Goal: Information Seeking & Learning: Learn about a topic

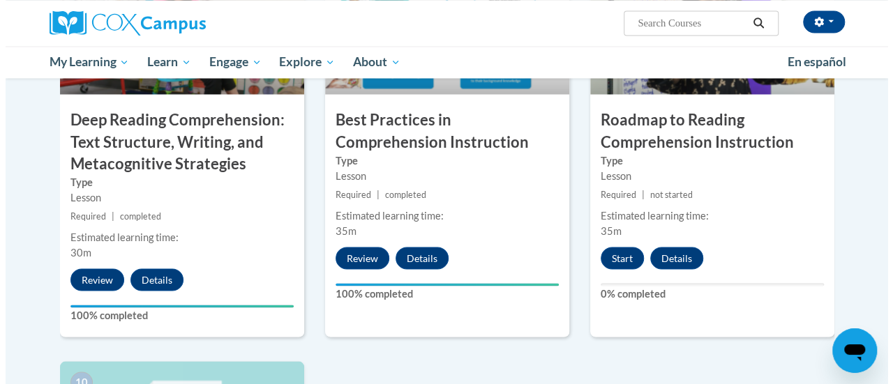
scroll to position [1178, 0]
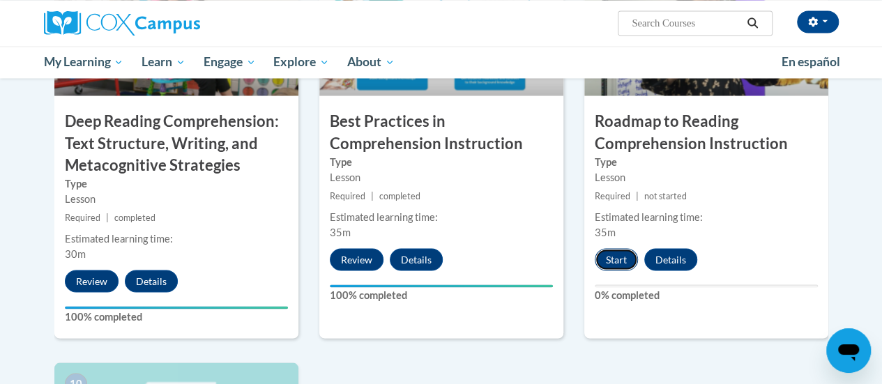
click at [615, 255] on button "Start" at bounding box center [616, 259] width 43 height 22
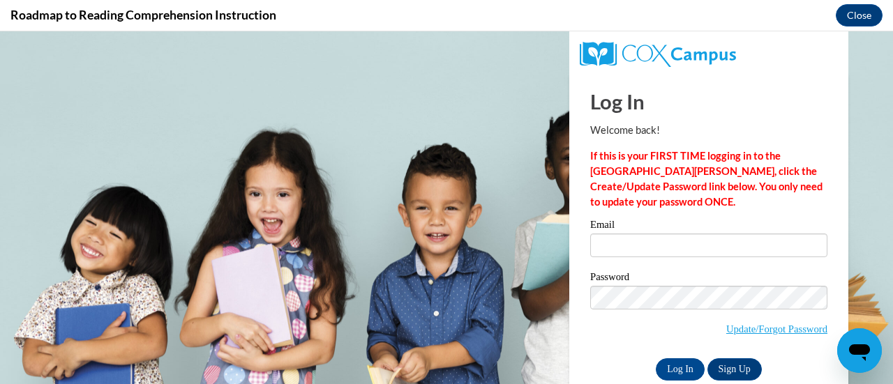
scroll to position [0, 0]
type input "tina.kobriger@rusd.org"
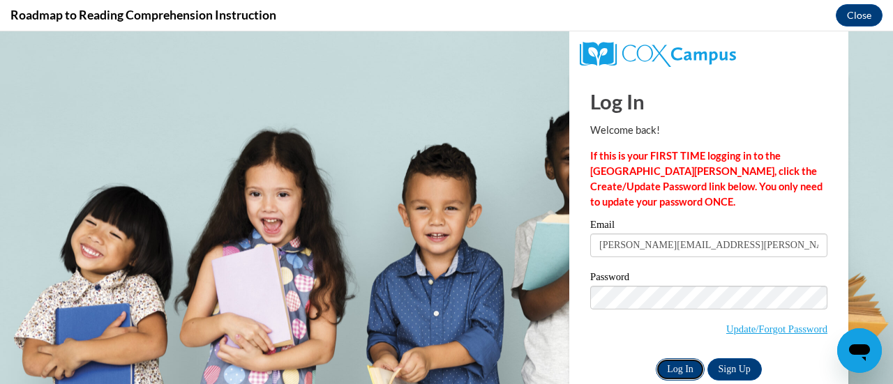
click at [672, 369] on input "Log In" at bounding box center [679, 369] width 49 height 22
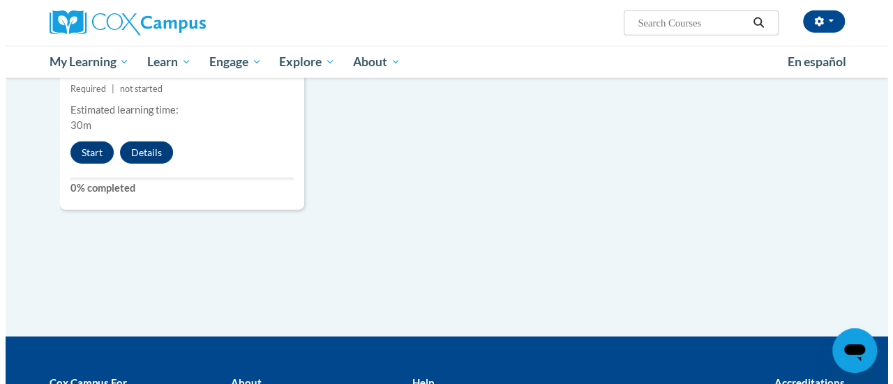
scroll to position [1694, 0]
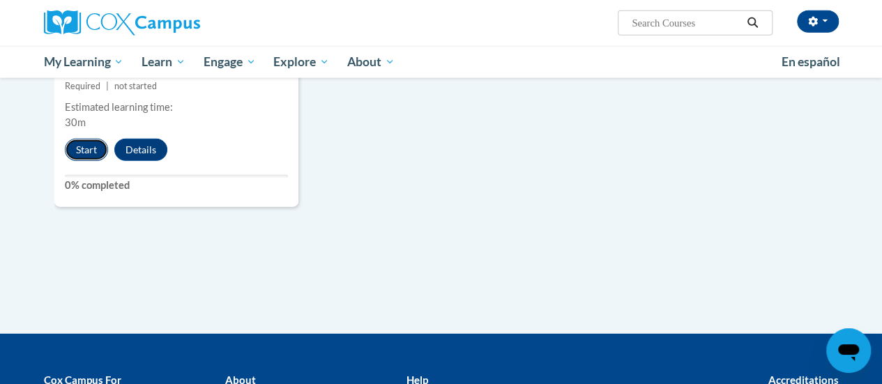
click at [79, 145] on button "Start" at bounding box center [86, 150] width 43 height 22
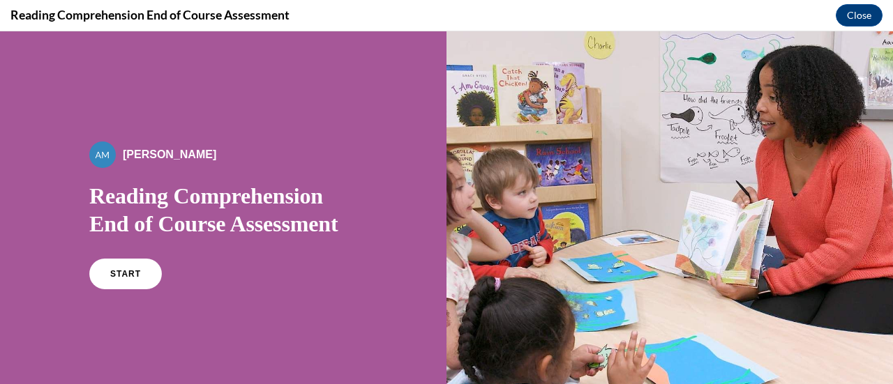
scroll to position [0, 0]
click at [112, 270] on span "START" at bounding box center [125, 274] width 32 height 10
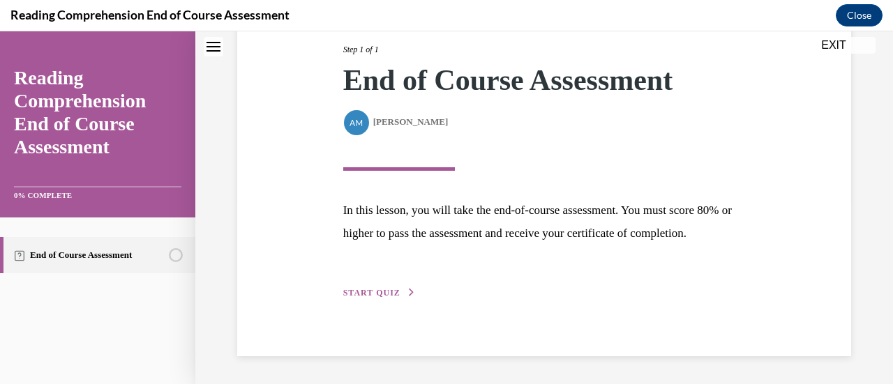
scroll to position [204, 0]
click at [381, 287] on button "START QUIZ" at bounding box center [379, 293] width 73 height 13
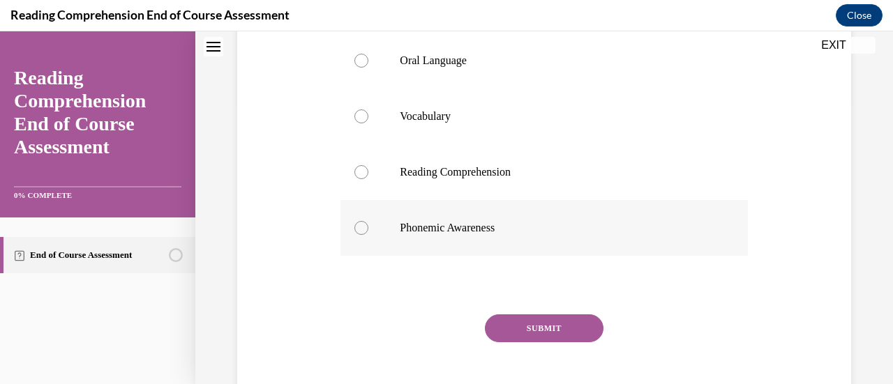
scroll to position [238, 0]
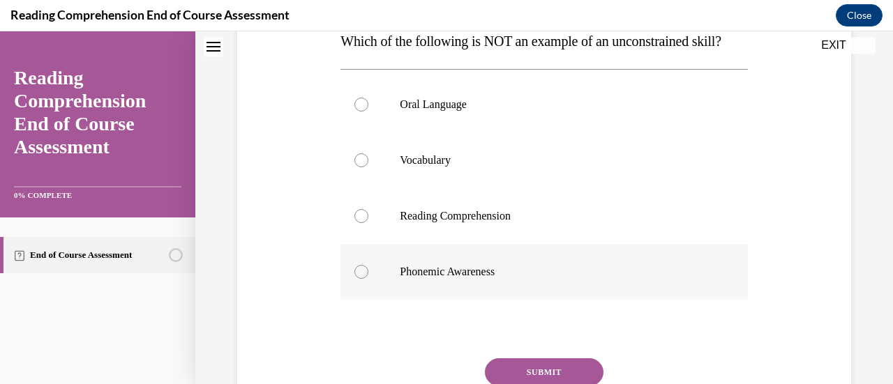
click at [359, 279] on div at bounding box center [361, 272] width 14 height 14
click at [359, 279] on input "Phonemic Awareness" at bounding box center [361, 272] width 14 height 14
radio input "true"
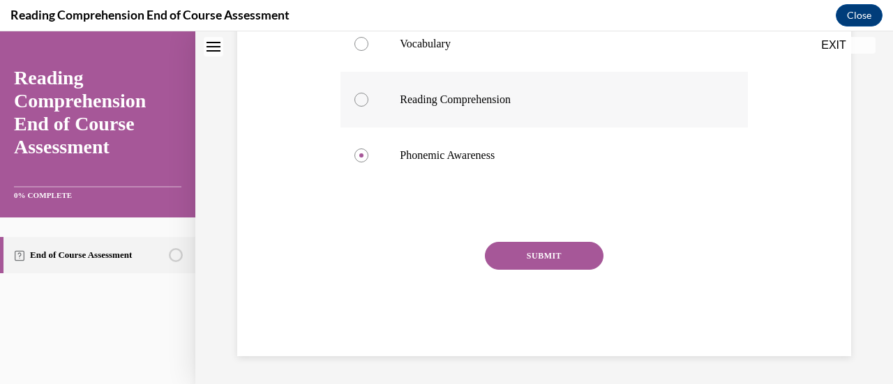
scroll to position [382, 0]
click at [552, 249] on button "SUBMIT" at bounding box center [544, 256] width 119 height 28
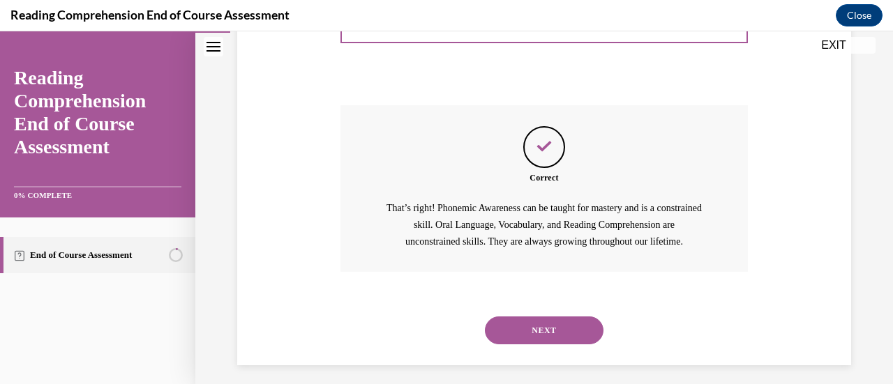
scroll to position [528, 0]
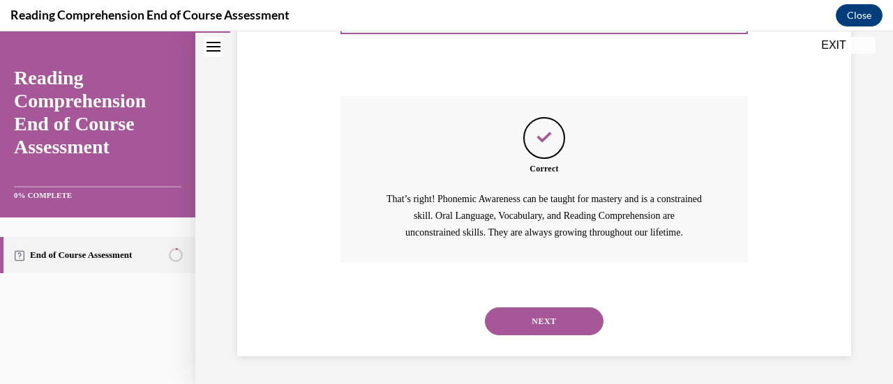
click at [540, 317] on button "NEXT" at bounding box center [544, 322] width 119 height 28
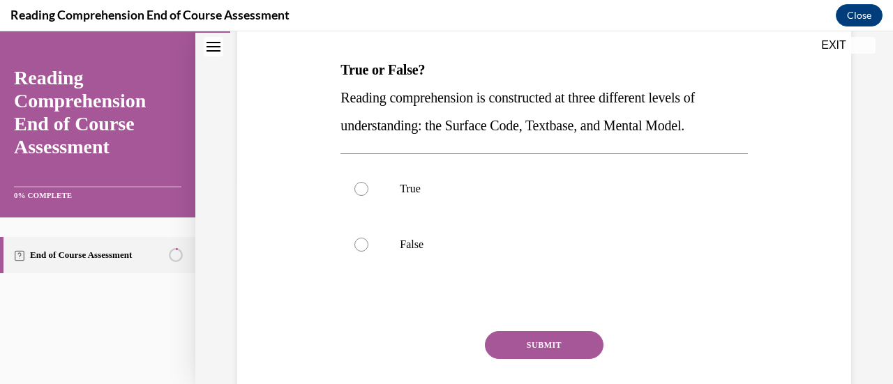
scroll to position [211, 0]
click at [586, 215] on label "True" at bounding box center [543, 188] width 407 height 56
click at [368, 195] on input "True" at bounding box center [361, 188] width 14 height 14
radio input "true"
click at [537, 340] on button "SUBMIT" at bounding box center [544, 345] width 119 height 28
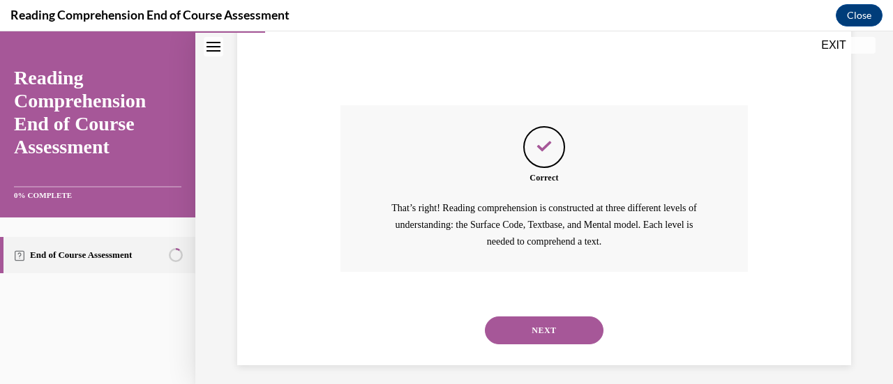
scroll to position [444, 0]
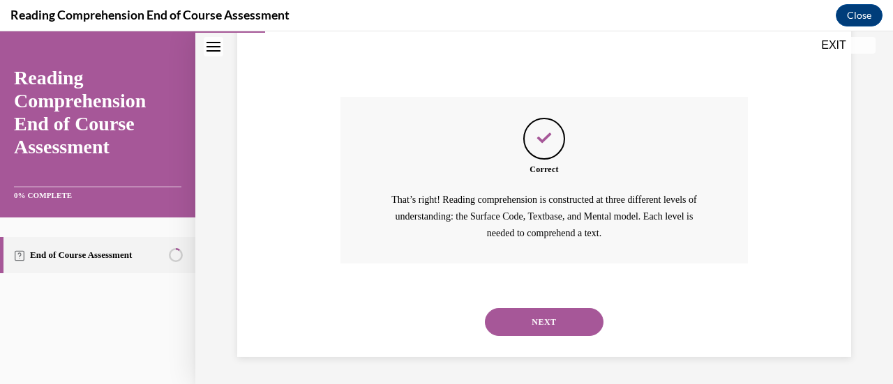
click at [559, 323] on button "NEXT" at bounding box center [544, 322] width 119 height 28
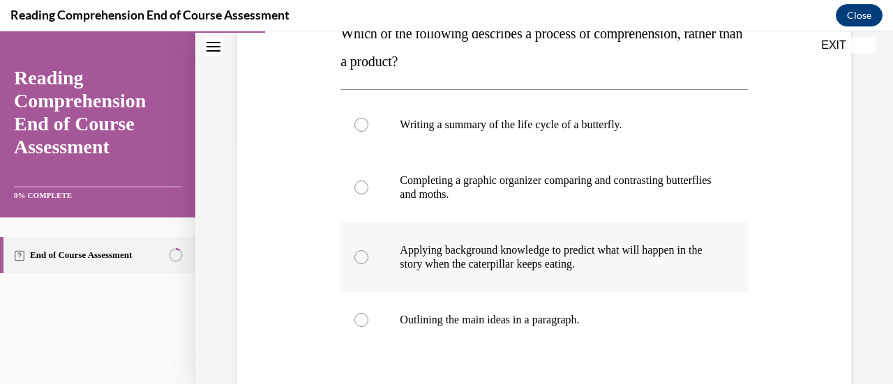
scroll to position [245, 0]
click at [360, 261] on div at bounding box center [361, 258] width 14 height 14
click at [360, 261] on input "Applying background knowledge to predict what will happen in the story when the…" at bounding box center [361, 258] width 14 height 14
radio input "true"
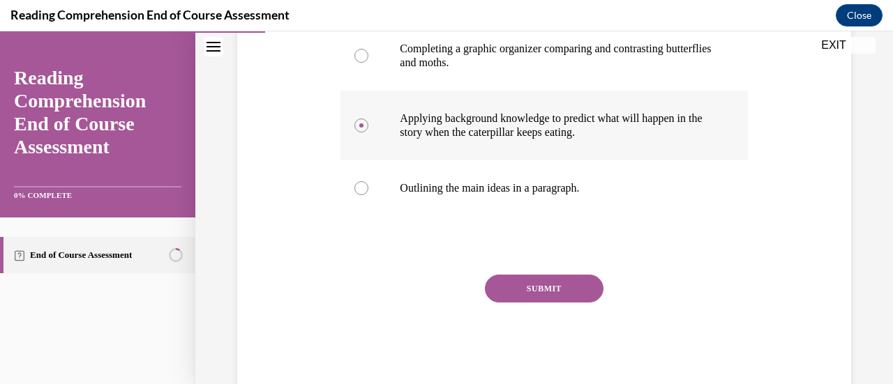
scroll to position [379, 0]
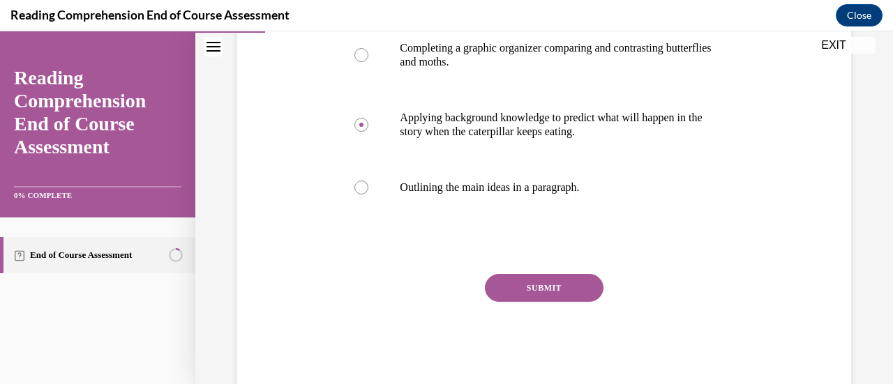
click at [541, 286] on button "SUBMIT" at bounding box center [544, 288] width 119 height 28
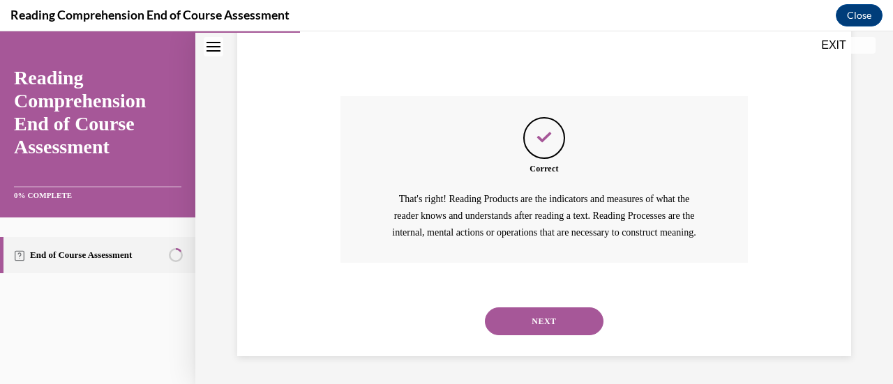
scroll to position [573, 0]
click at [533, 314] on button "NEXT" at bounding box center [544, 322] width 119 height 28
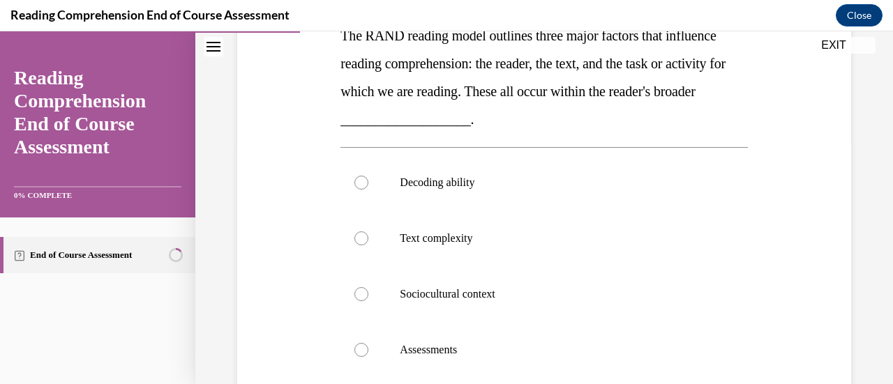
scroll to position [243, 0]
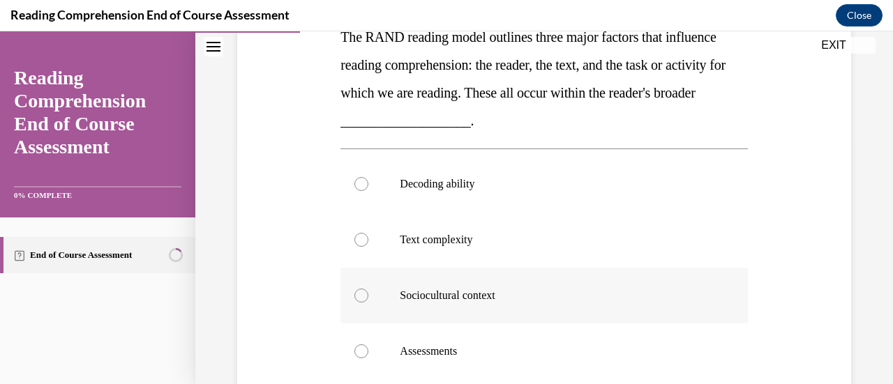
click at [357, 298] on div at bounding box center [361, 296] width 14 height 14
click at [357, 298] on input "Sociocultural context" at bounding box center [361, 296] width 14 height 14
radio input "true"
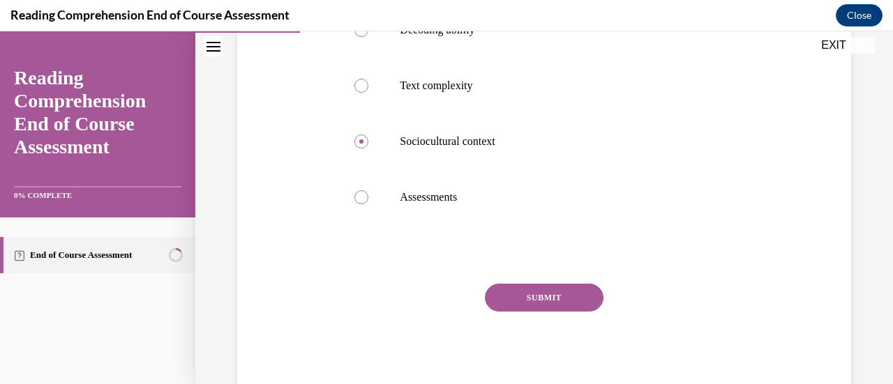
scroll to position [396, 0]
click at [529, 294] on button "SUBMIT" at bounding box center [544, 299] width 119 height 28
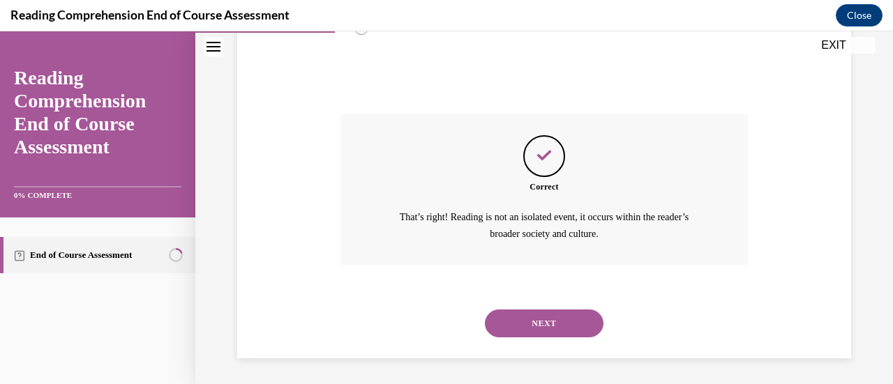
scroll to position [567, 0]
click at [533, 312] on button "NEXT" at bounding box center [544, 323] width 119 height 28
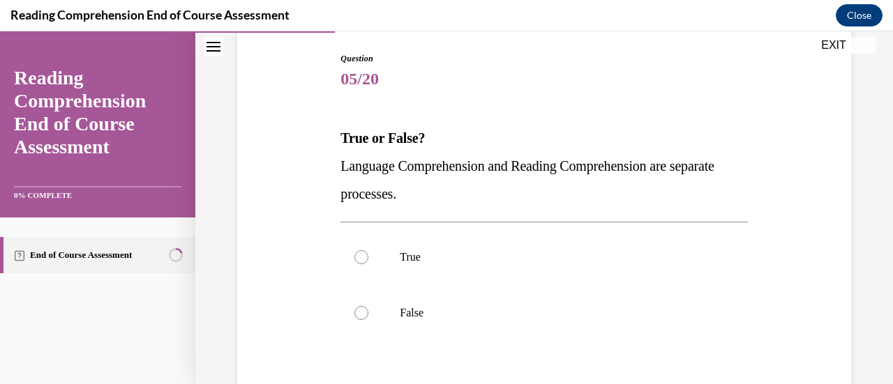
scroll to position [151, 0]
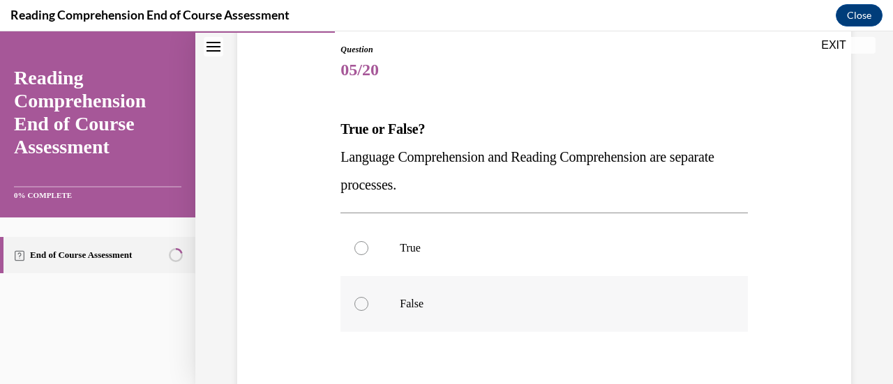
click at [360, 307] on div at bounding box center [361, 304] width 14 height 14
click at [360, 307] on input "False" at bounding box center [361, 304] width 14 height 14
radio input "true"
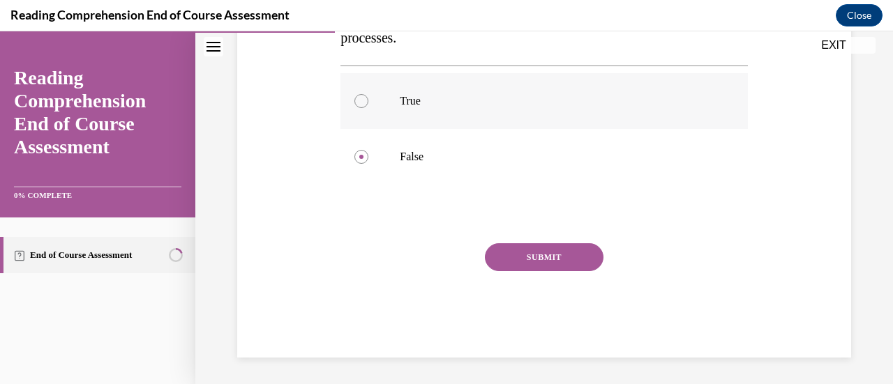
scroll to position [298, 0]
click at [545, 253] on button "SUBMIT" at bounding box center [544, 257] width 119 height 28
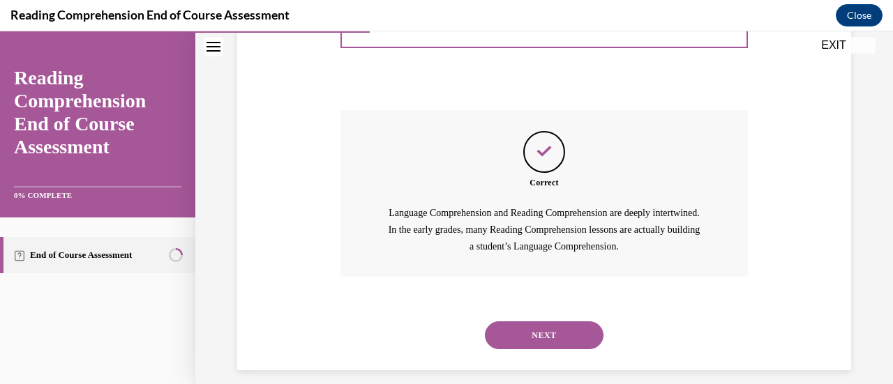
scroll to position [444, 0]
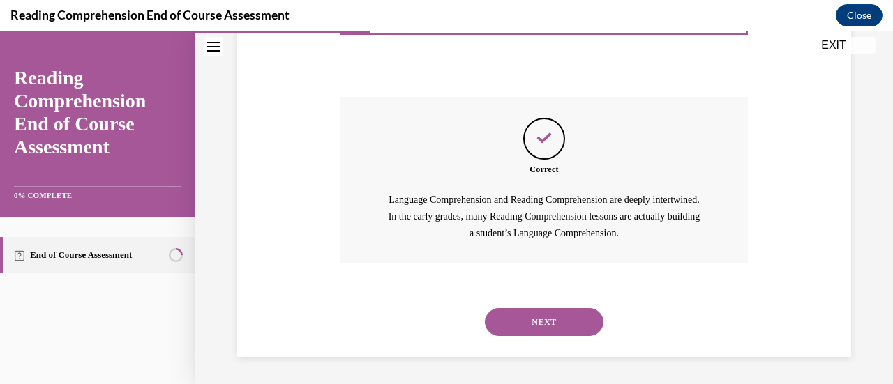
click at [533, 316] on button "NEXT" at bounding box center [544, 322] width 119 height 28
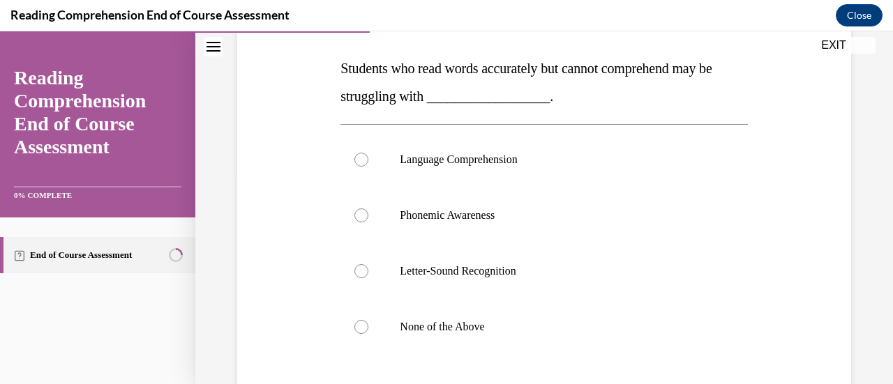
scroll to position [209, 0]
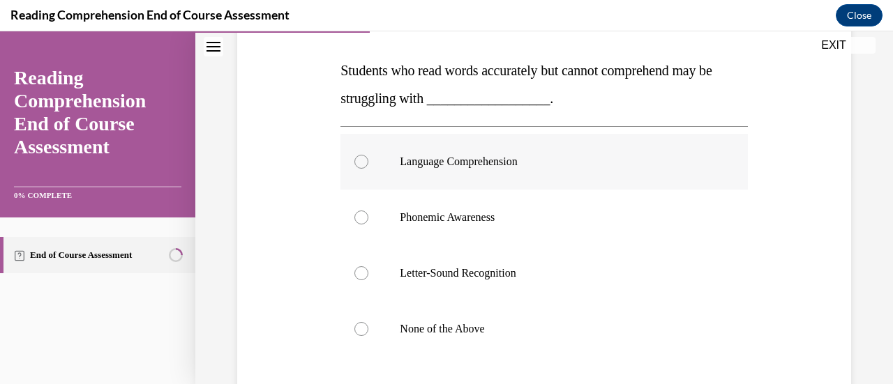
click at [361, 165] on div at bounding box center [361, 162] width 14 height 14
click at [361, 165] on input "Language Comprehension" at bounding box center [361, 162] width 14 height 14
radio input "true"
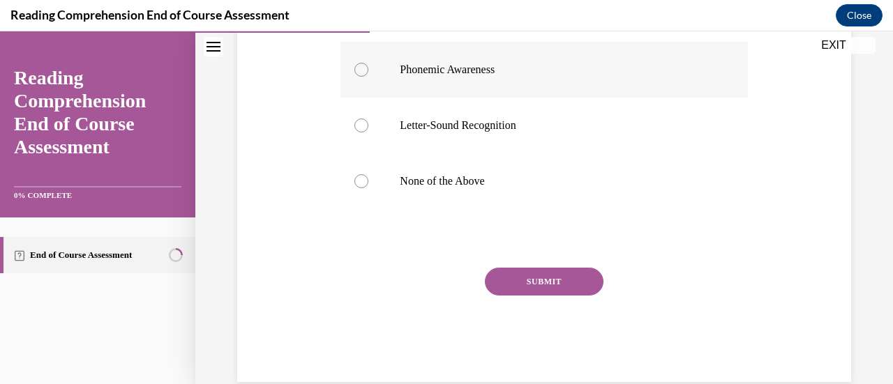
scroll to position [382, 0]
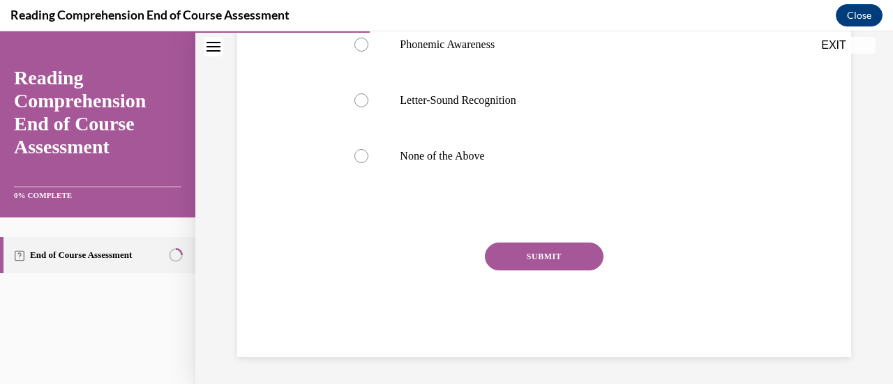
click at [554, 255] on button "SUBMIT" at bounding box center [544, 257] width 119 height 28
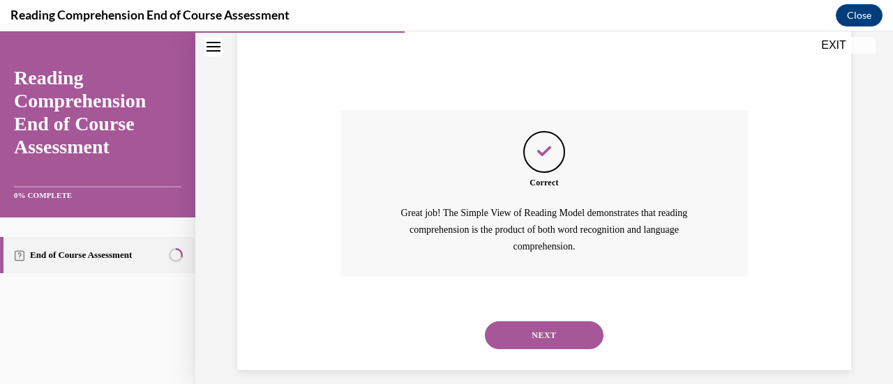
scroll to position [528, 0]
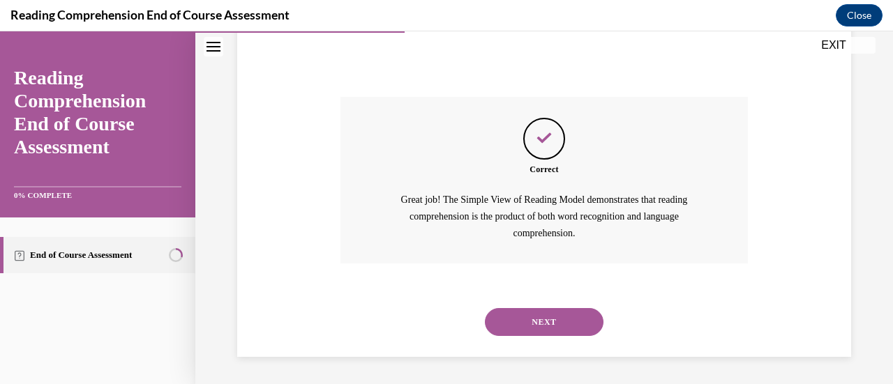
click at [545, 323] on button "NEXT" at bounding box center [544, 322] width 119 height 28
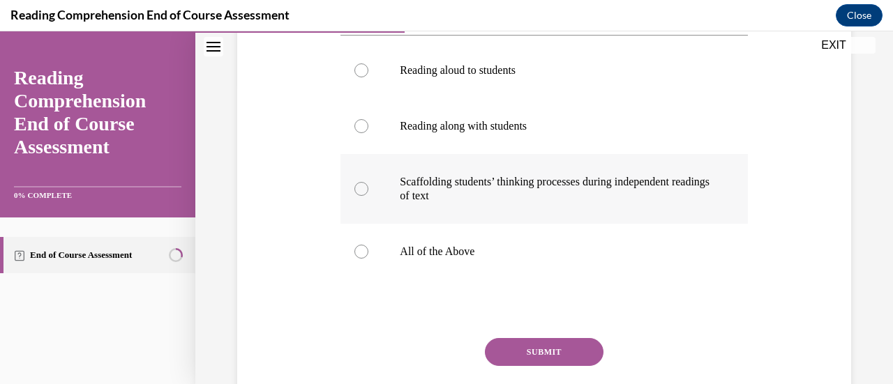
scroll to position [301, 0]
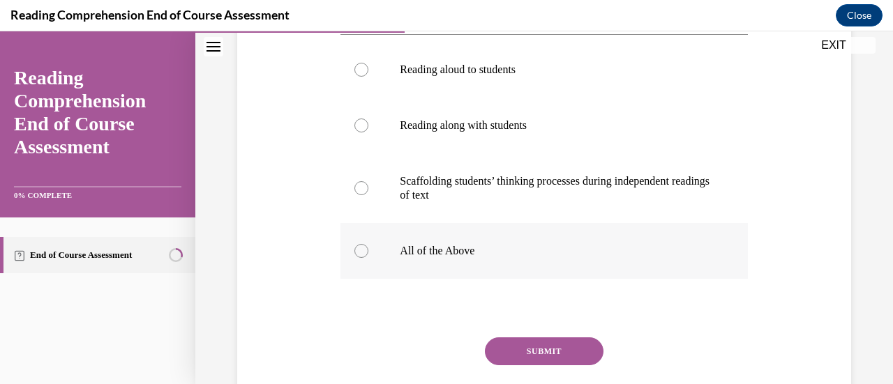
click at [361, 256] on div at bounding box center [361, 251] width 14 height 14
click at [361, 256] on input "All of the Above" at bounding box center [361, 251] width 14 height 14
radio input "true"
click at [507, 348] on button "SUBMIT" at bounding box center [544, 352] width 119 height 28
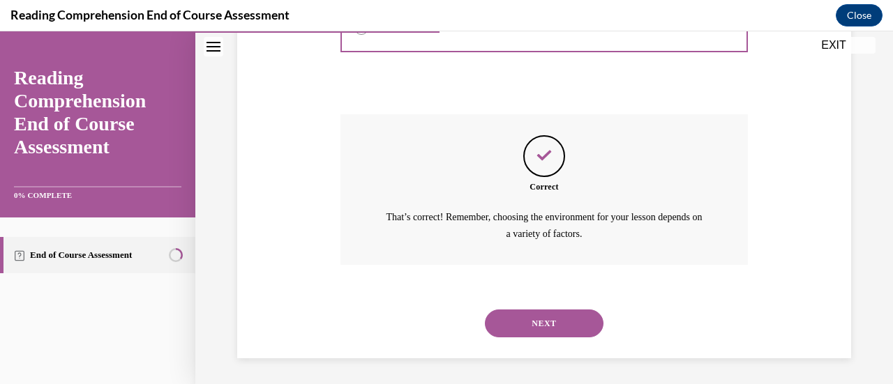
scroll to position [525, 0]
click at [543, 321] on button "NEXT" at bounding box center [544, 323] width 119 height 28
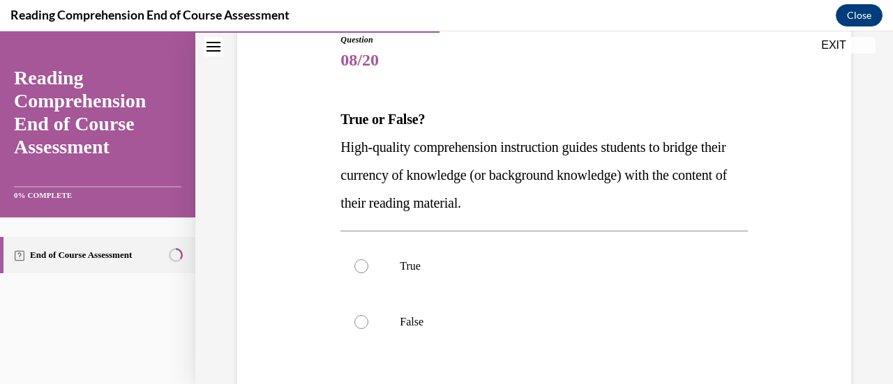
scroll to position [163, 0]
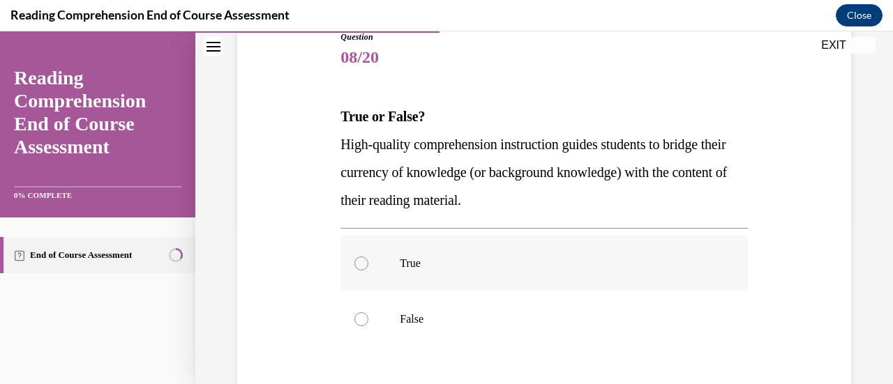
click at [358, 266] on div at bounding box center [361, 264] width 14 height 14
click at [358, 266] on input "True" at bounding box center [361, 264] width 14 height 14
radio input "true"
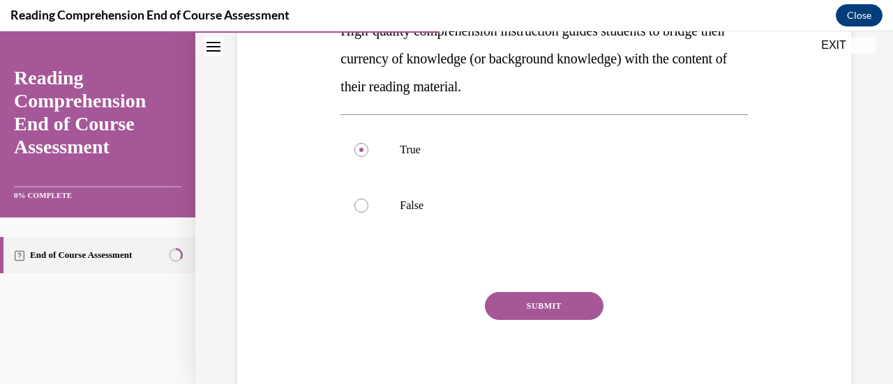
click at [530, 303] on button "SUBMIT" at bounding box center [544, 306] width 119 height 28
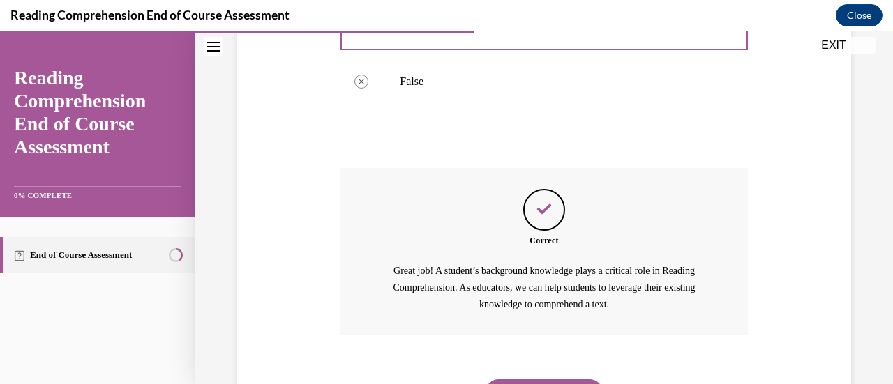
scroll to position [472, 0]
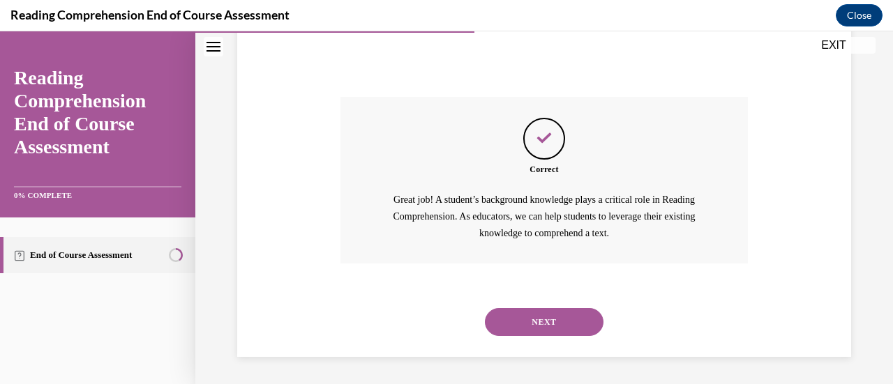
click at [533, 321] on button "NEXT" at bounding box center [544, 322] width 119 height 28
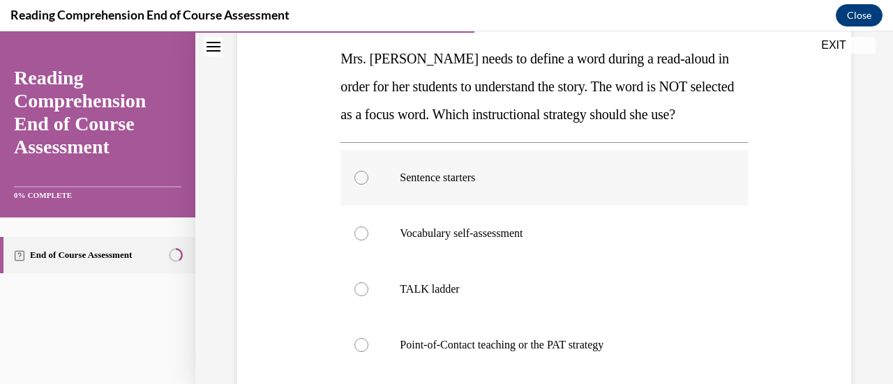
scroll to position [222, 0]
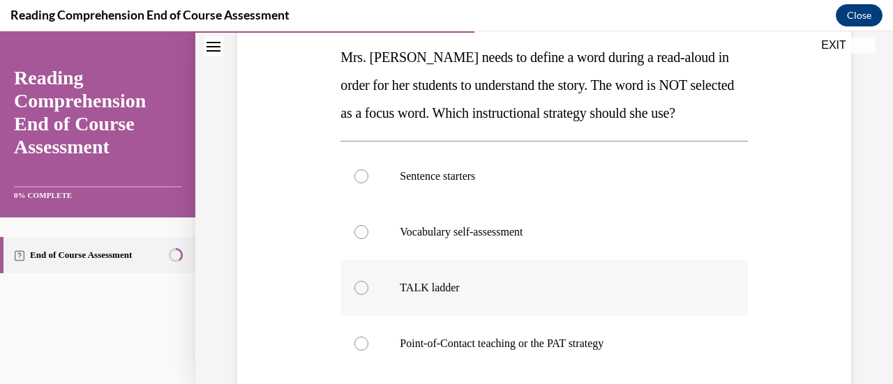
click at [359, 289] on div at bounding box center [361, 288] width 14 height 14
click at [359, 289] on input "TALK ladder" at bounding box center [361, 288] width 14 height 14
radio input "true"
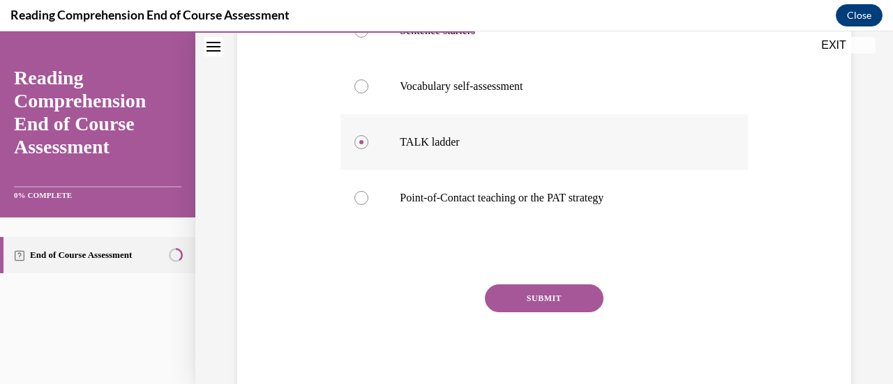
scroll to position [371, 0]
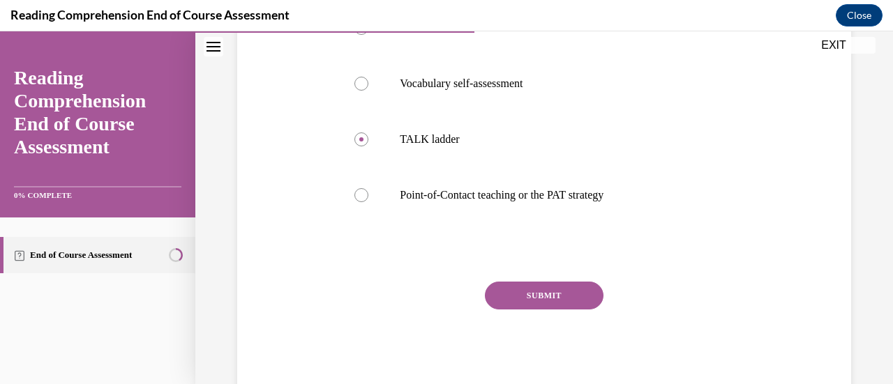
click at [527, 294] on button "SUBMIT" at bounding box center [544, 296] width 119 height 28
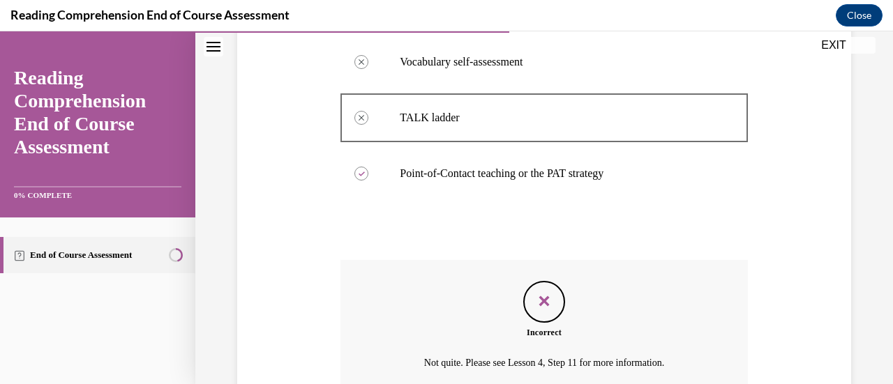
scroll to position [523, 0]
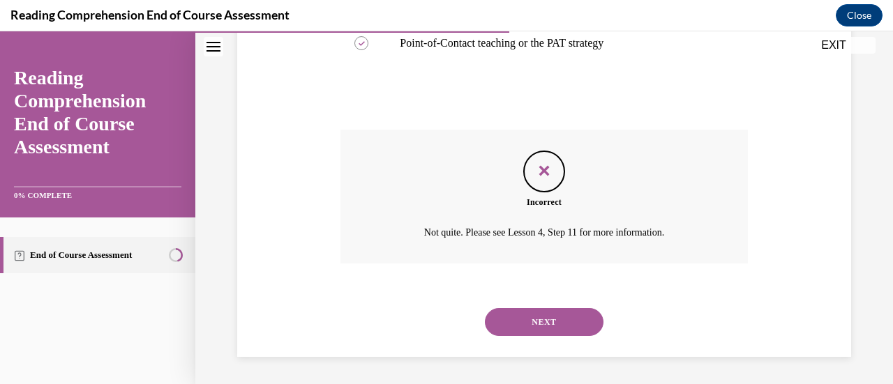
click at [548, 316] on button "NEXT" at bounding box center [544, 322] width 119 height 28
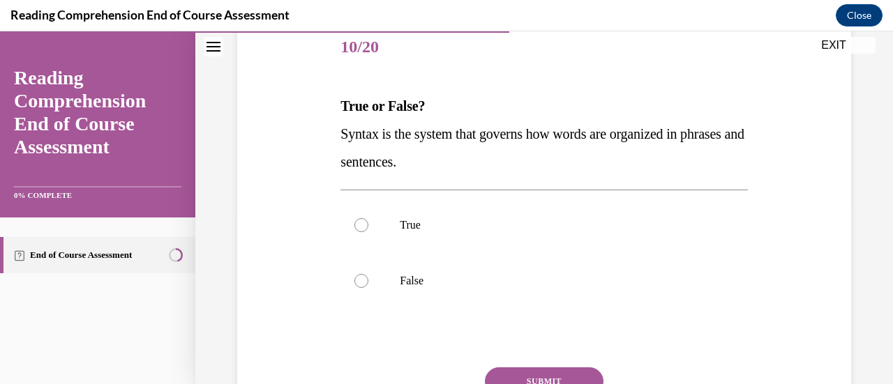
scroll to position [174, 0]
click at [356, 225] on div at bounding box center [361, 225] width 14 height 14
click at [356, 225] on input "True" at bounding box center [361, 225] width 14 height 14
radio input "true"
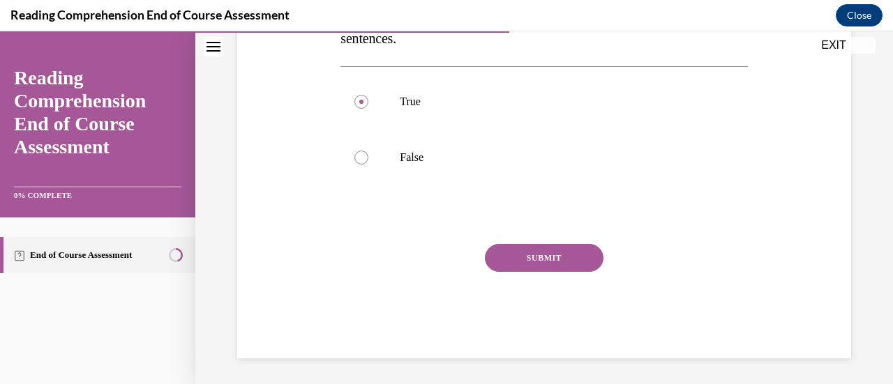
click at [552, 255] on button "SUBMIT" at bounding box center [544, 258] width 119 height 28
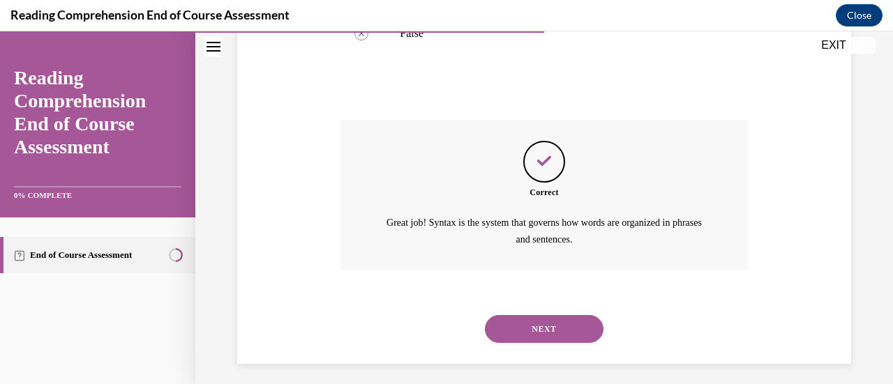
scroll to position [427, 0]
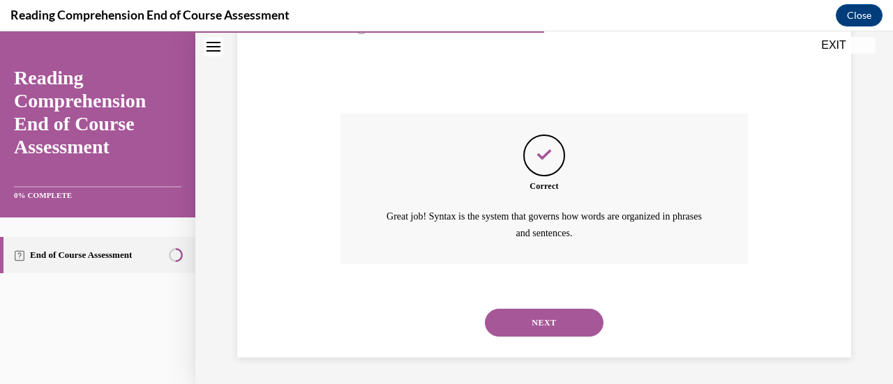
click at [529, 316] on button "NEXT" at bounding box center [544, 323] width 119 height 28
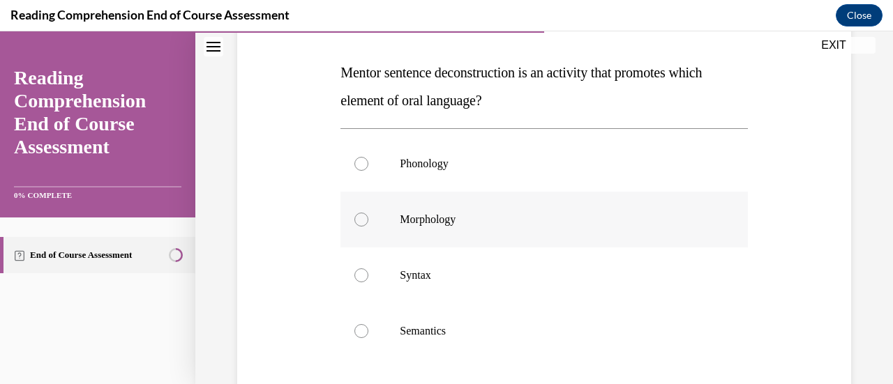
scroll to position [206, 0]
click at [358, 280] on div at bounding box center [361, 276] width 14 height 14
click at [358, 280] on input "Syntax" at bounding box center [361, 276] width 14 height 14
radio input "true"
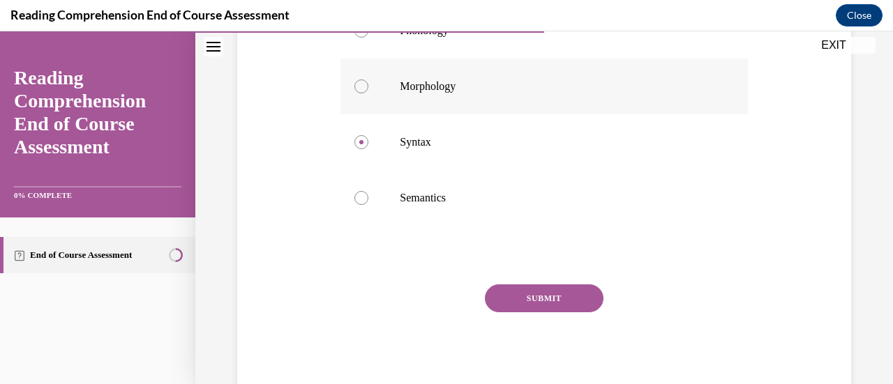
scroll to position [356, 0]
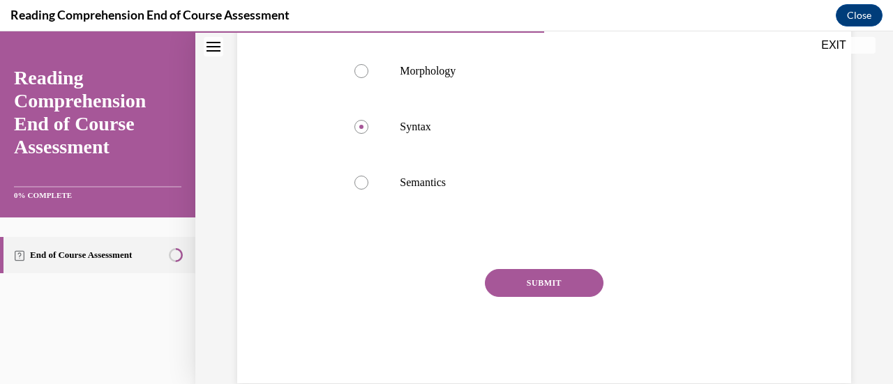
click at [544, 275] on button "SUBMIT" at bounding box center [544, 283] width 119 height 28
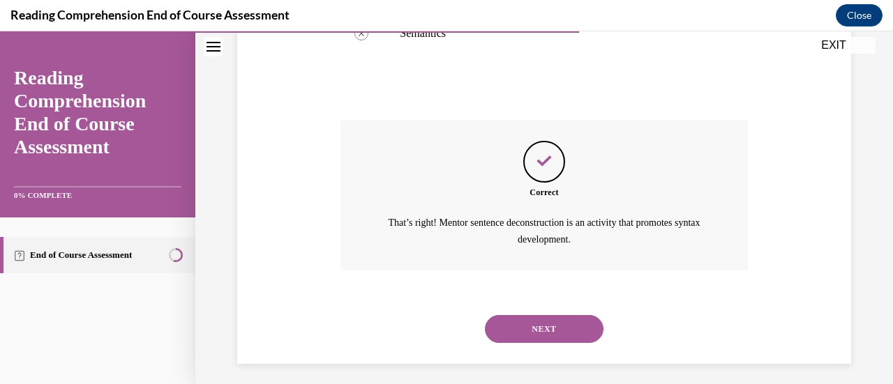
scroll to position [511, 0]
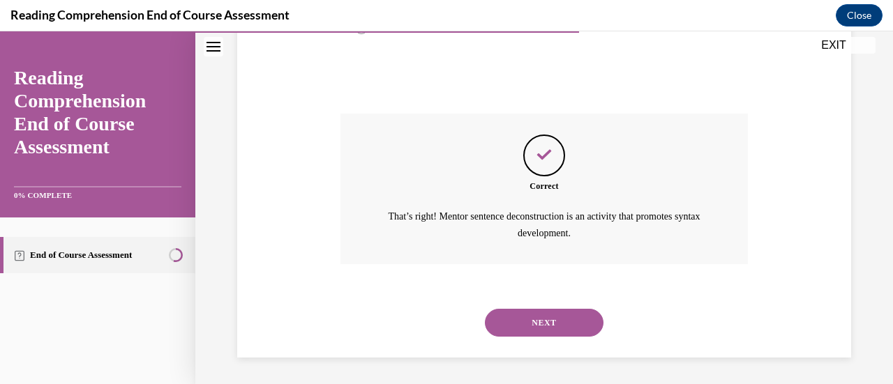
click at [529, 321] on button "NEXT" at bounding box center [544, 323] width 119 height 28
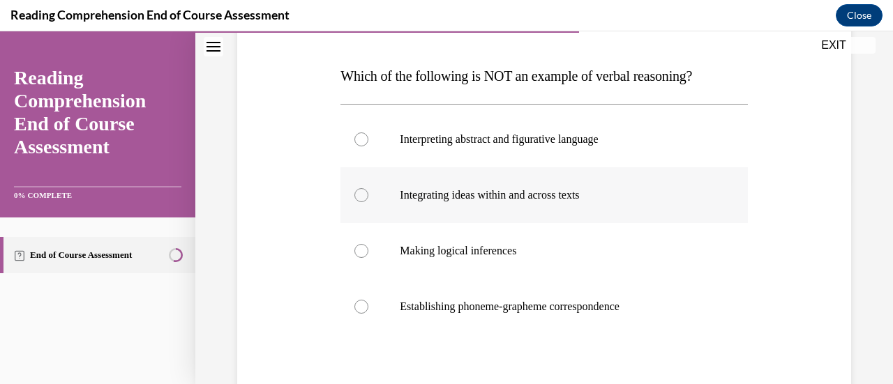
scroll to position [205, 0]
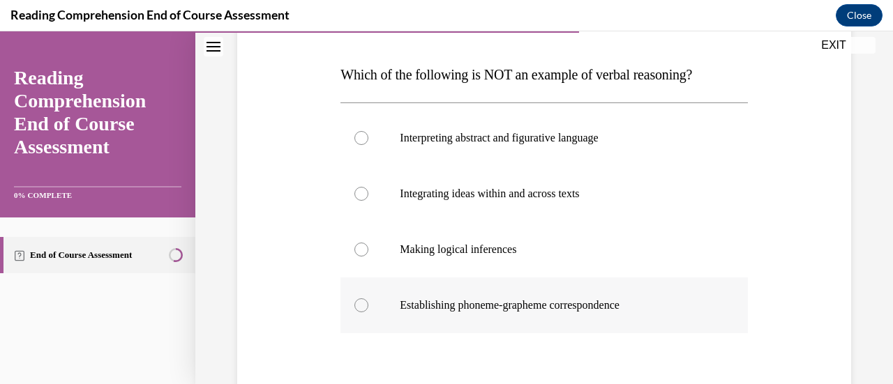
click at [360, 306] on div at bounding box center [361, 305] width 14 height 14
click at [360, 306] on input "Establishing phoneme-grapheme correspondence" at bounding box center [361, 305] width 14 height 14
radio input "true"
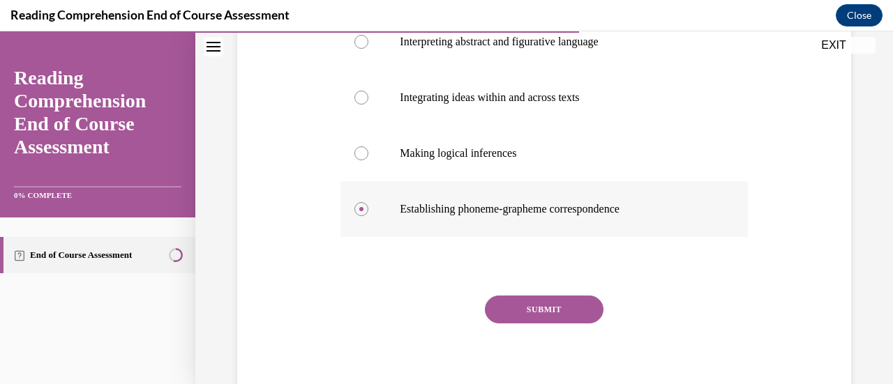
scroll to position [354, 0]
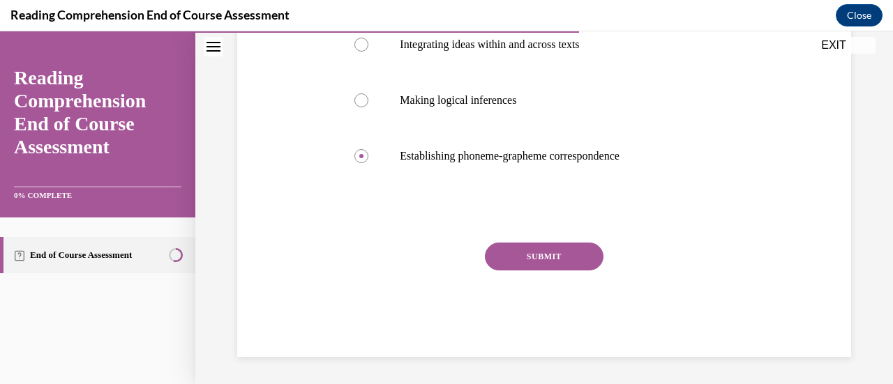
click at [526, 251] on button "SUBMIT" at bounding box center [544, 257] width 119 height 28
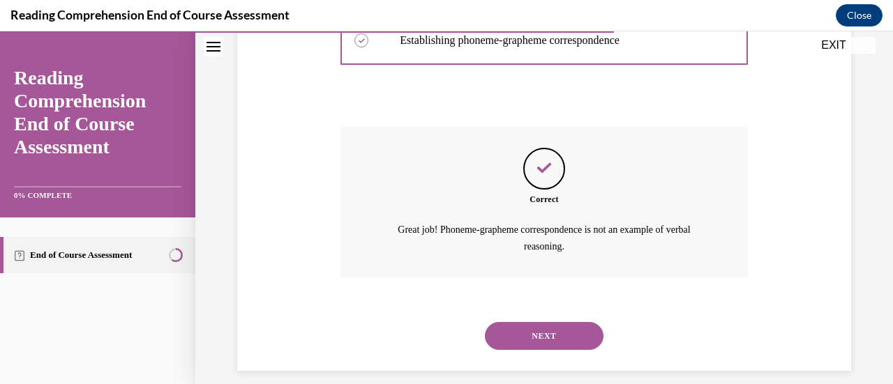
scroll to position [483, 0]
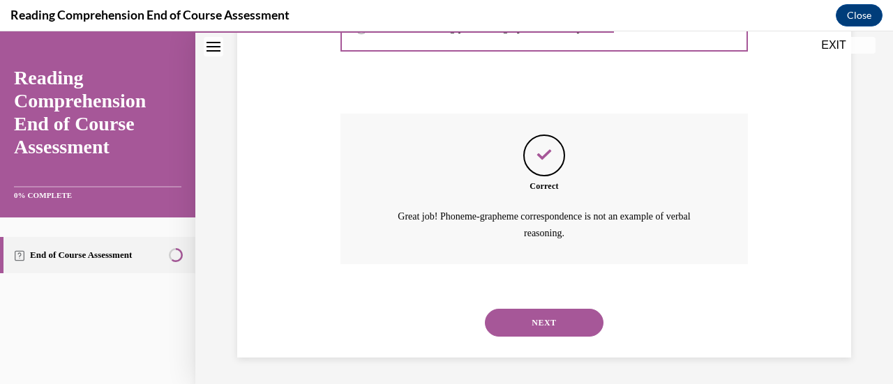
click at [547, 315] on button "NEXT" at bounding box center [544, 323] width 119 height 28
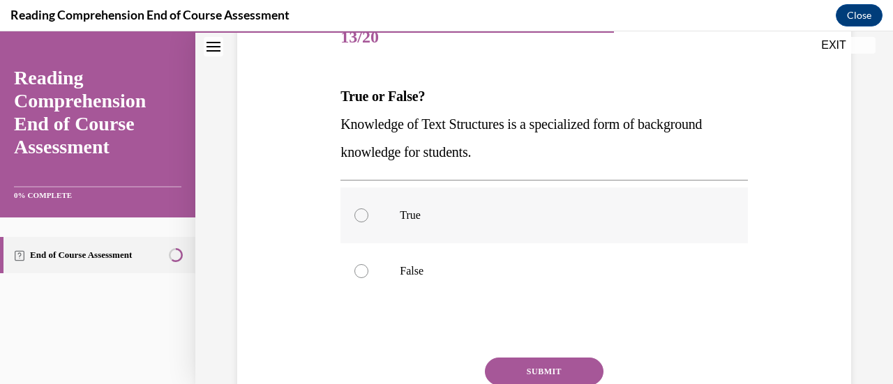
scroll to position [184, 0]
click at [356, 210] on div at bounding box center [361, 215] width 14 height 14
click at [356, 210] on input "True" at bounding box center [361, 215] width 14 height 14
radio input "true"
click at [512, 370] on button "SUBMIT" at bounding box center [544, 371] width 119 height 28
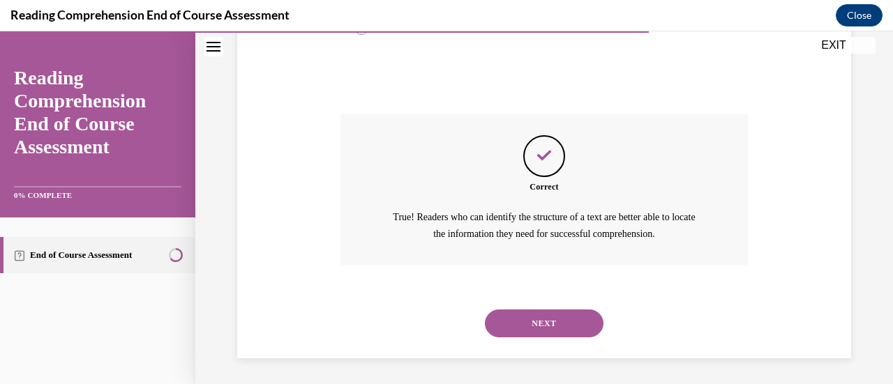
scroll to position [427, 0]
click at [547, 317] on button "NEXT" at bounding box center [544, 323] width 119 height 28
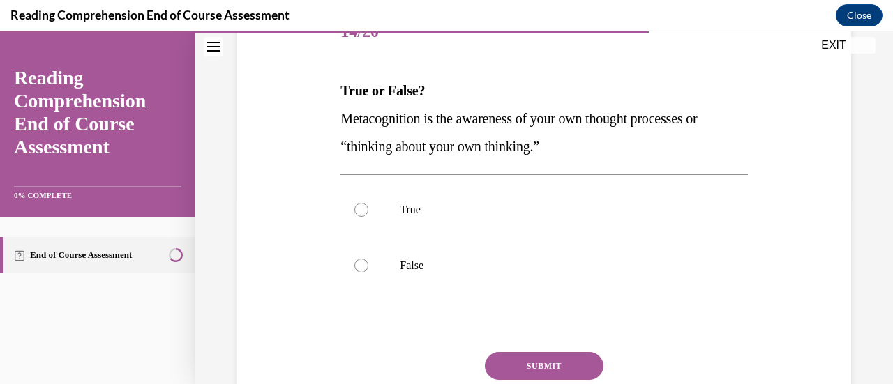
scroll to position [190, 0]
click at [357, 211] on div at bounding box center [361, 209] width 14 height 14
click at [357, 211] on input "True" at bounding box center [361, 209] width 14 height 14
radio input "true"
click at [529, 369] on button "SUBMIT" at bounding box center [544, 365] width 119 height 28
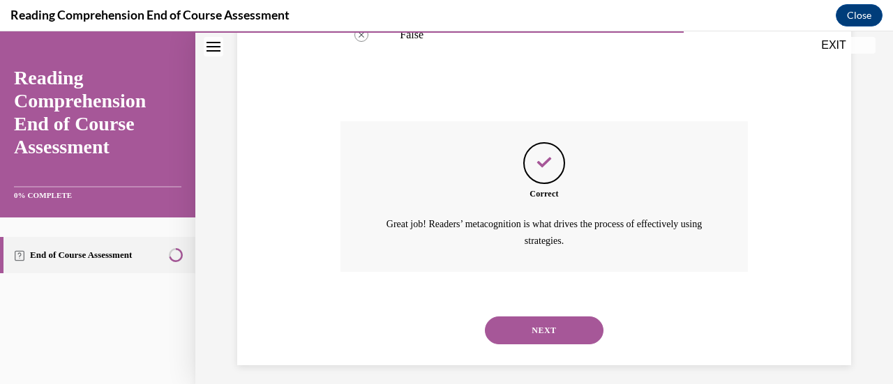
scroll to position [427, 0]
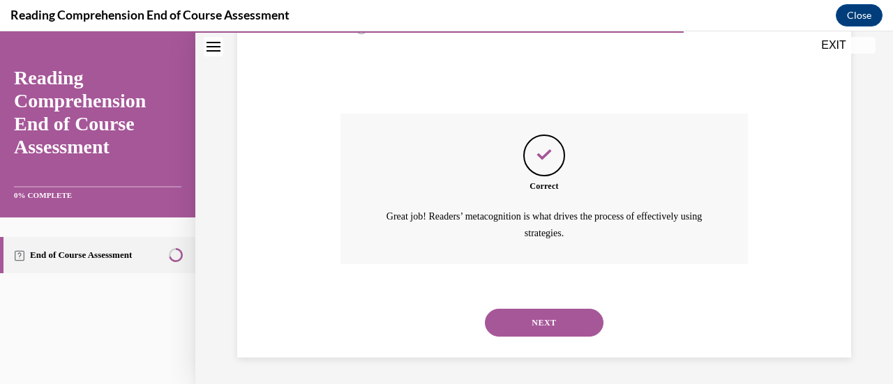
click at [545, 316] on button "NEXT" at bounding box center [544, 323] width 119 height 28
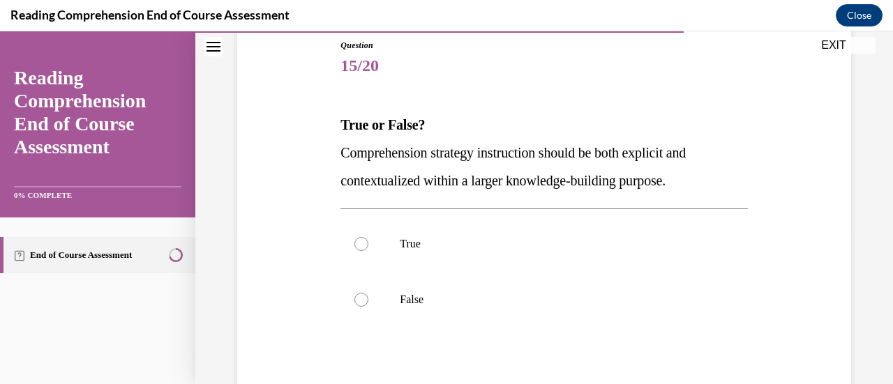
scroll to position [156, 0]
click at [361, 245] on div at bounding box center [361, 243] width 14 height 14
click at [361, 245] on input "True" at bounding box center [361, 243] width 14 height 14
radio input "true"
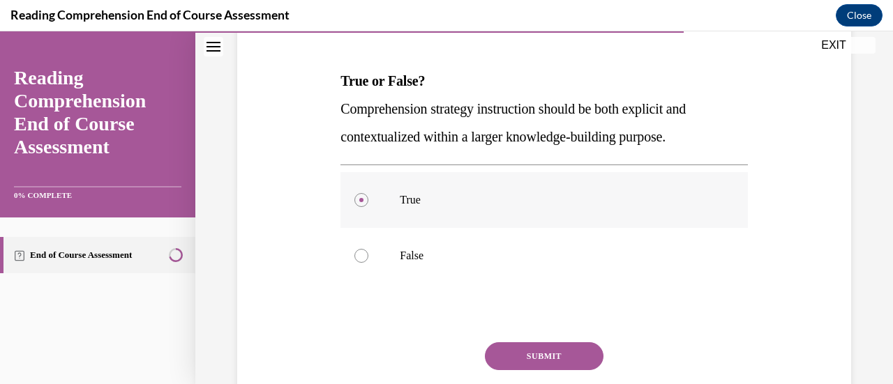
scroll to position [199, 0]
click at [530, 351] on button "SUBMIT" at bounding box center [544, 356] width 119 height 28
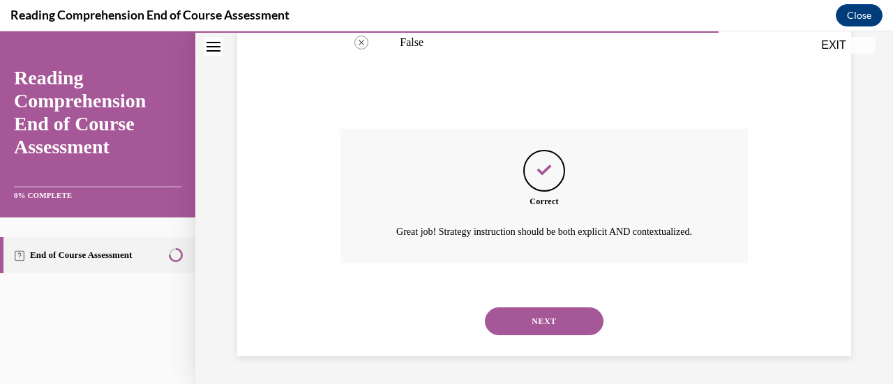
scroll to position [427, 0]
click at [530, 321] on button "NEXT" at bounding box center [544, 322] width 119 height 28
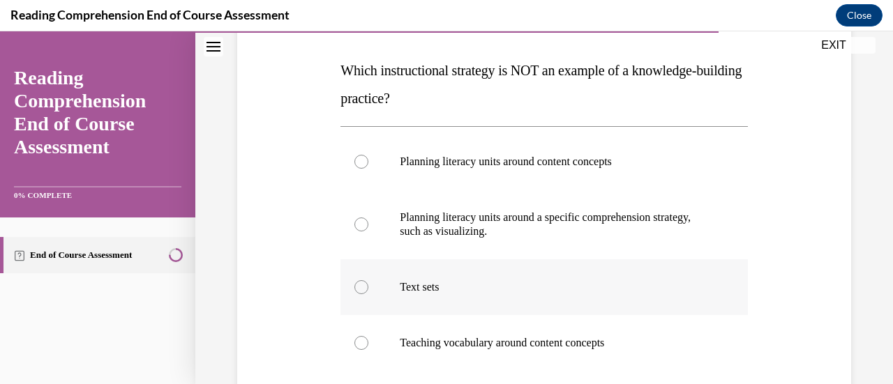
scroll to position [207, 0]
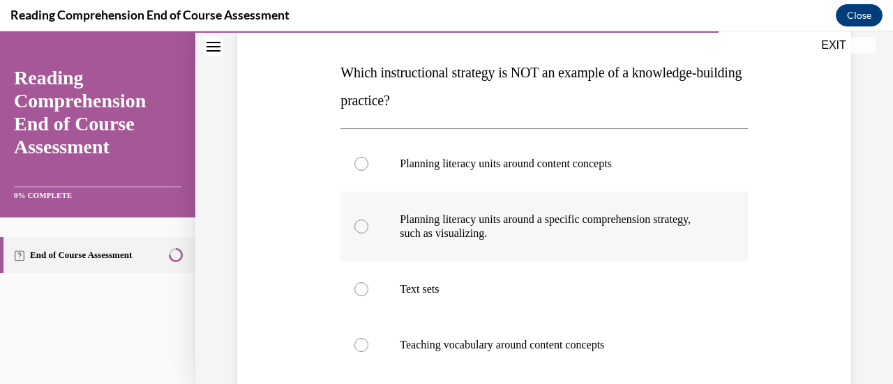
click at [360, 225] on div at bounding box center [361, 227] width 14 height 14
click at [360, 225] on input "Planning literacy units around a specific comprehension strategy, such as visua…" at bounding box center [361, 227] width 14 height 14
radio input "true"
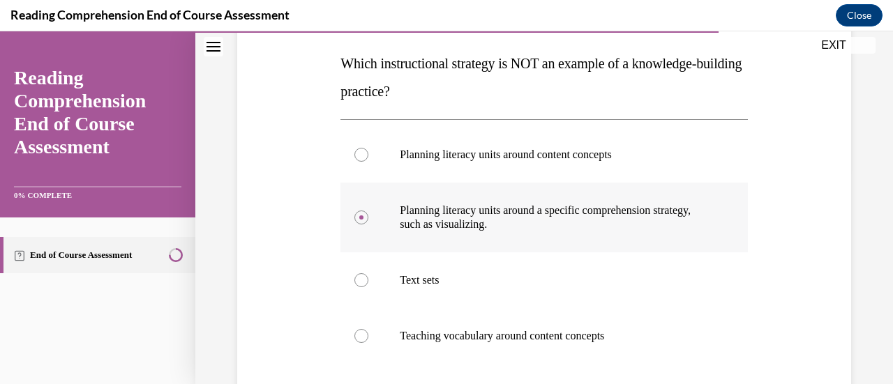
scroll to position [217, 0]
click at [356, 282] on div at bounding box center [361, 280] width 14 height 14
click at [356, 282] on input "Text sets" at bounding box center [361, 280] width 14 height 14
radio input "true"
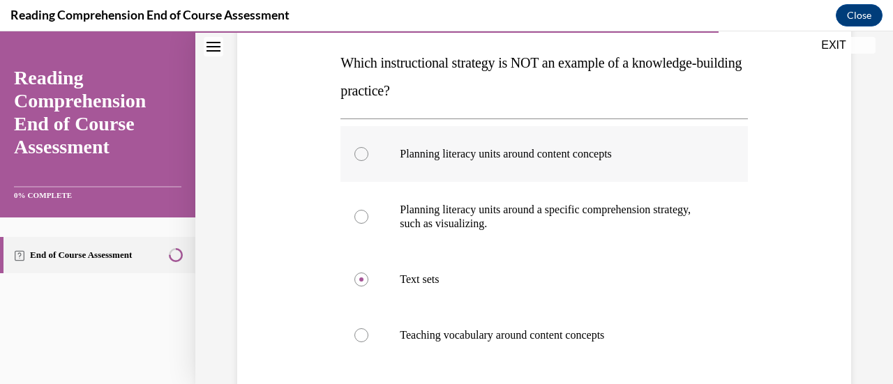
click at [359, 151] on div at bounding box center [361, 154] width 14 height 14
click at [359, 151] on input "Planning literacy units around content concepts" at bounding box center [361, 154] width 14 height 14
radio input "true"
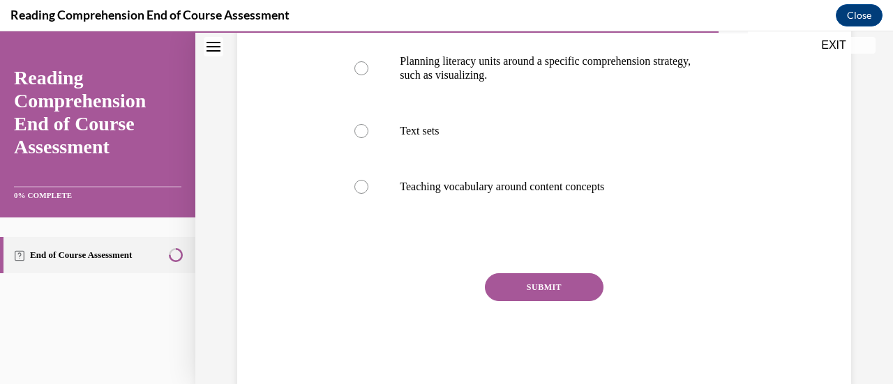
scroll to position [396, 0]
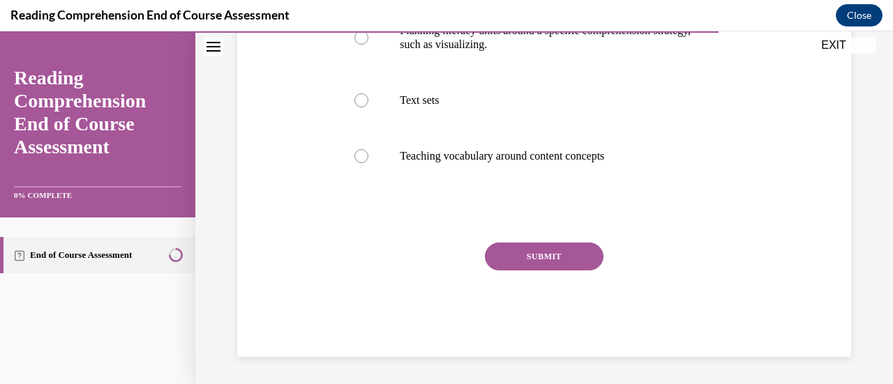
click at [541, 259] on button "SUBMIT" at bounding box center [544, 257] width 119 height 28
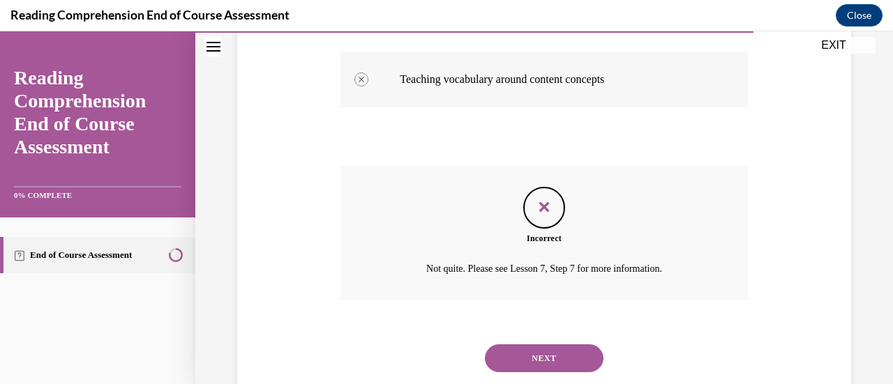
scroll to position [509, 0]
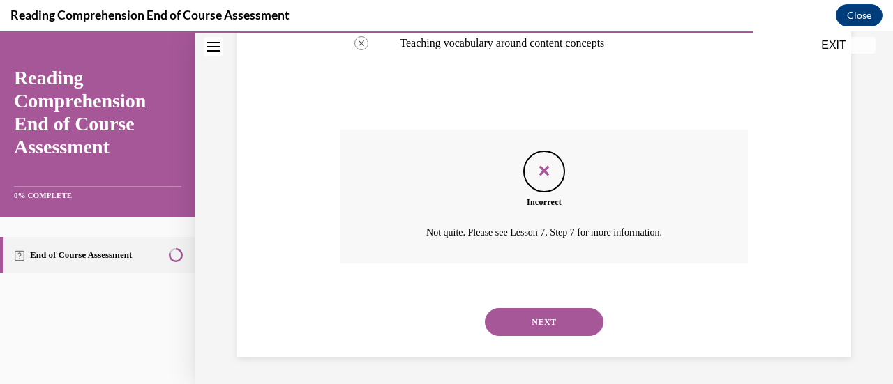
click at [558, 322] on button "NEXT" at bounding box center [544, 322] width 119 height 28
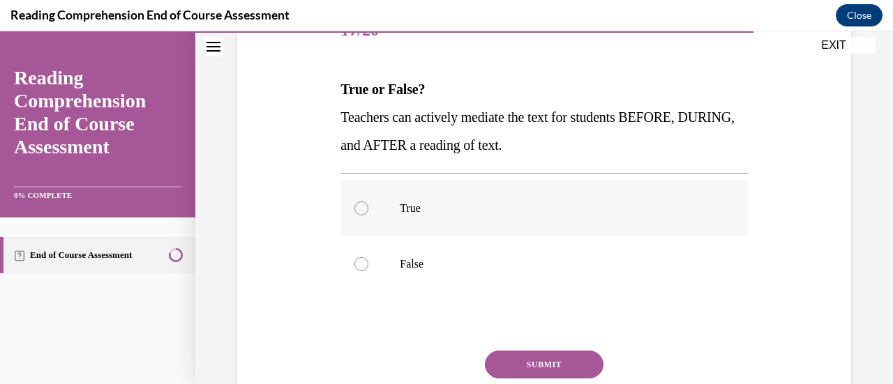
scroll to position [190, 0]
click at [358, 211] on div at bounding box center [361, 209] width 14 height 14
click at [358, 211] on input "True" at bounding box center [361, 209] width 14 height 14
radio input "true"
click at [532, 356] on button "SUBMIT" at bounding box center [544, 365] width 119 height 28
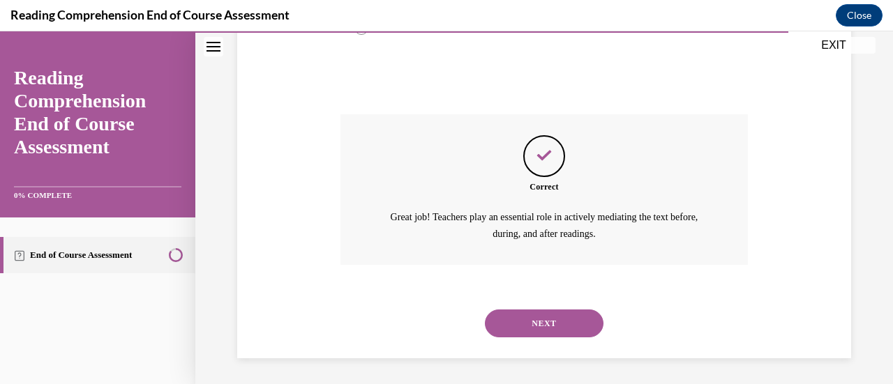
scroll to position [427, 0]
click at [543, 317] on button "NEXT" at bounding box center [544, 323] width 119 height 28
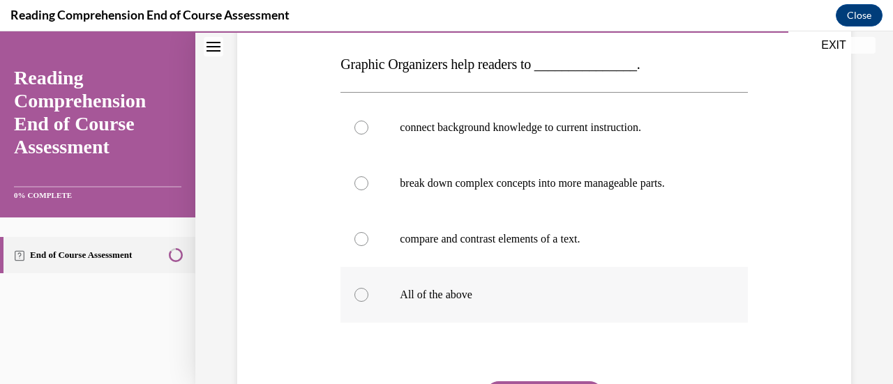
scroll to position [216, 0]
click at [358, 296] on div at bounding box center [361, 294] width 14 height 14
click at [358, 296] on input "All of the above" at bounding box center [361, 294] width 14 height 14
radio input "true"
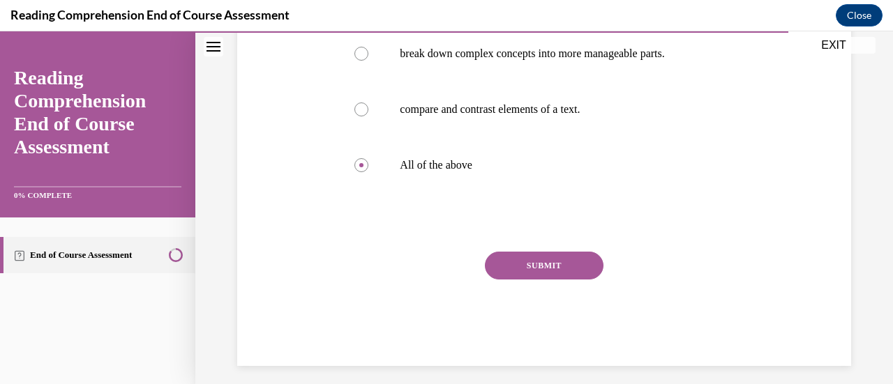
click at [548, 259] on button "SUBMIT" at bounding box center [544, 266] width 119 height 28
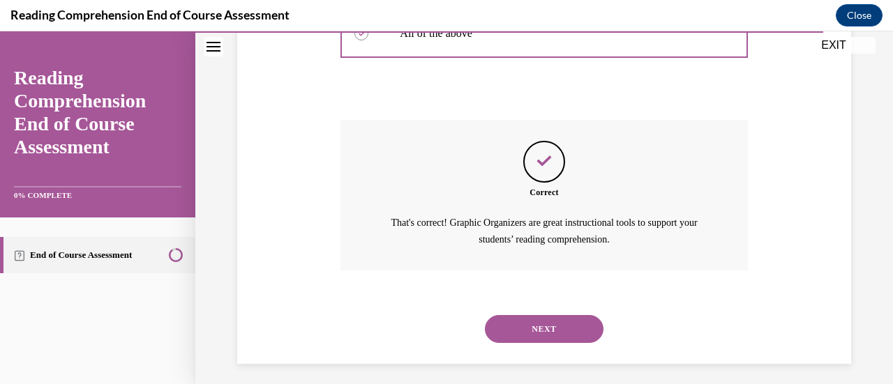
scroll to position [483, 0]
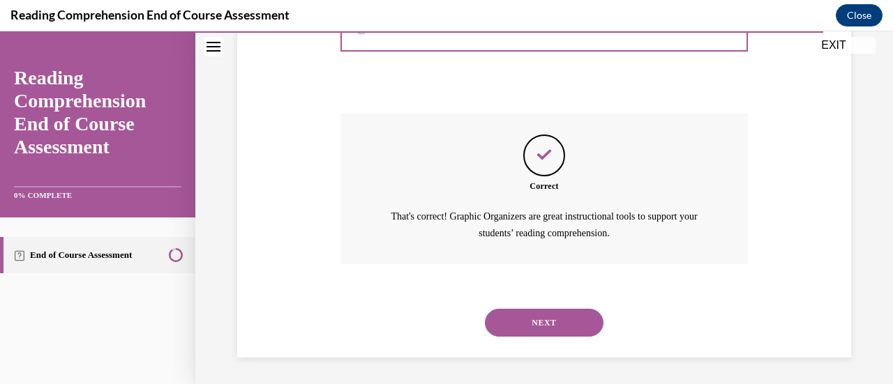
click at [545, 314] on button "NEXT" at bounding box center [544, 323] width 119 height 28
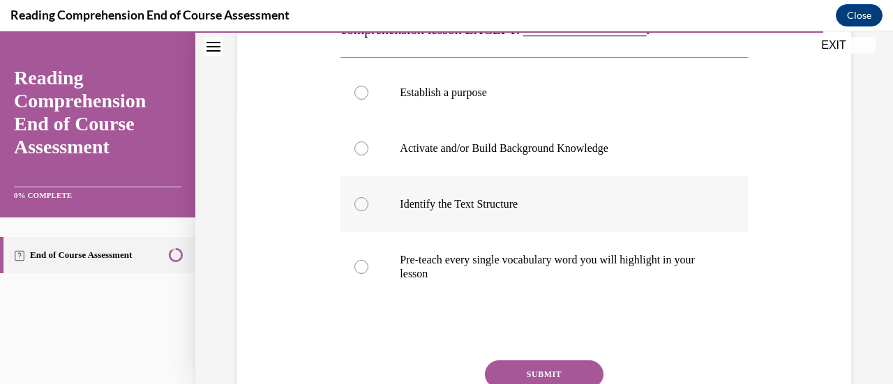
scroll to position [279, 0]
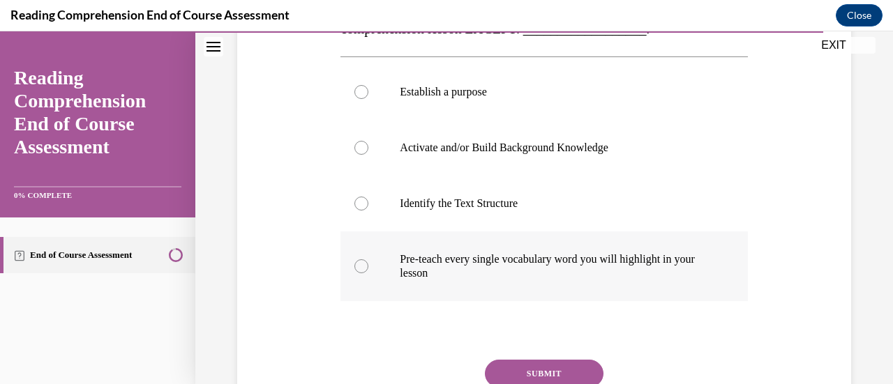
click at [357, 268] on div at bounding box center [361, 266] width 14 height 14
click at [357, 268] on input "Pre-teach every single vocabulary word you will highlight in your lesson" at bounding box center [361, 266] width 14 height 14
radio input "true"
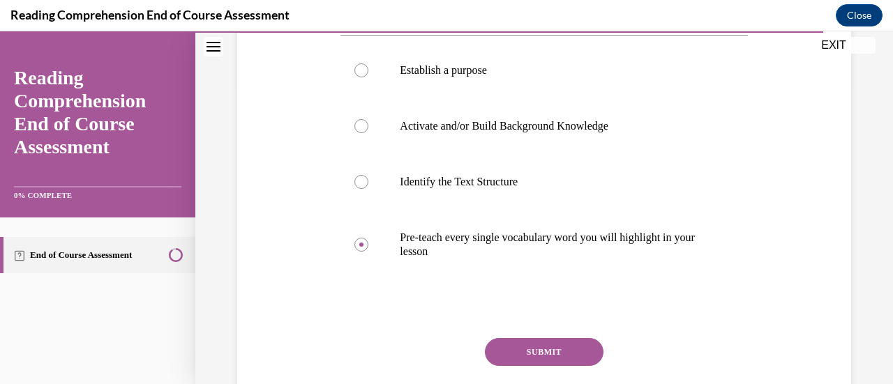
scroll to position [300, 0]
click at [512, 346] on button "SUBMIT" at bounding box center [544, 353] width 119 height 28
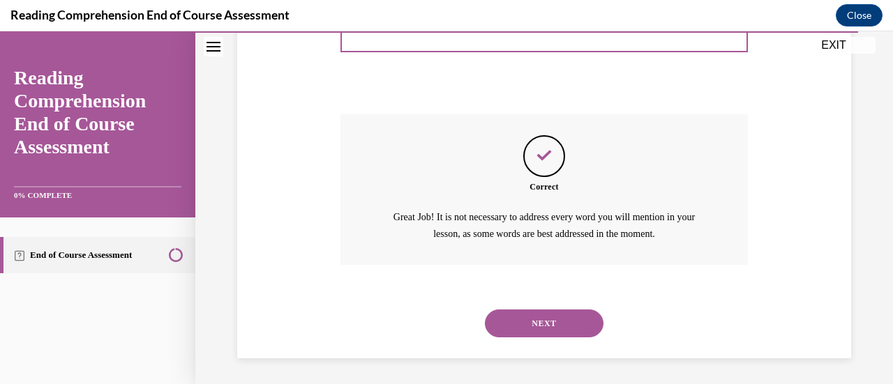
scroll to position [525, 0]
click at [533, 319] on button "NEXT" at bounding box center [544, 323] width 119 height 28
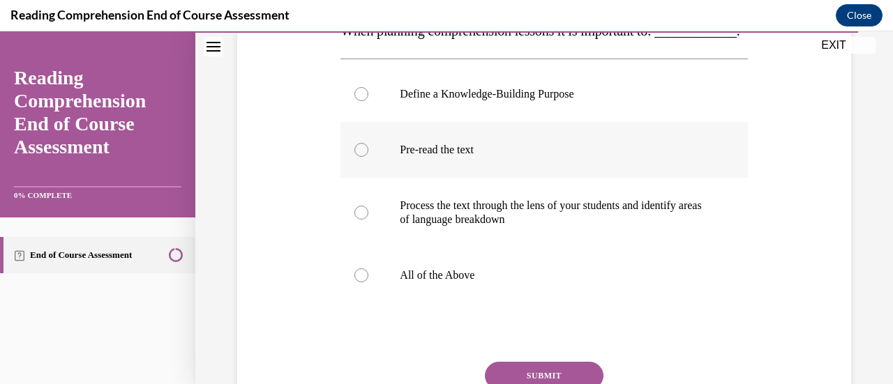
scroll to position [250, 0]
click at [358, 282] on div at bounding box center [361, 275] width 14 height 14
click at [358, 282] on input "All of the Above" at bounding box center [361, 275] width 14 height 14
radio input "true"
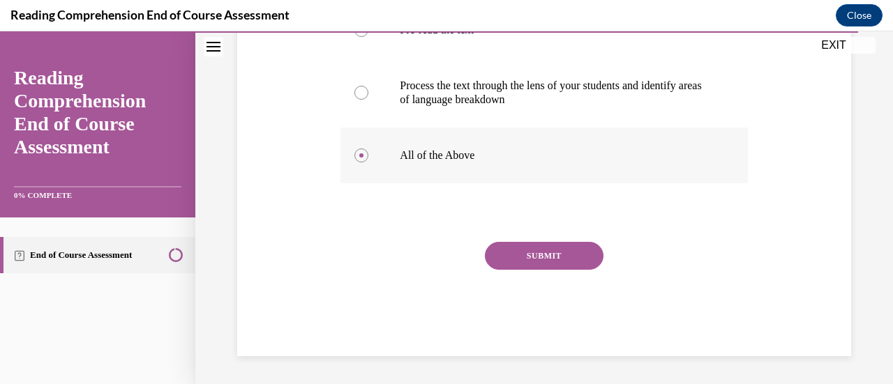
scroll to position [377, 0]
click at [540, 268] on button "SUBMIT" at bounding box center [544, 256] width 119 height 28
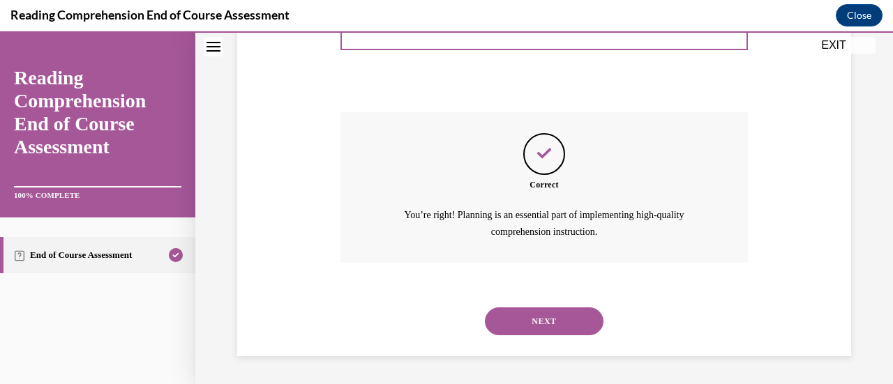
scroll to position [525, 0]
click at [537, 317] on button "NEXT" at bounding box center [544, 322] width 119 height 28
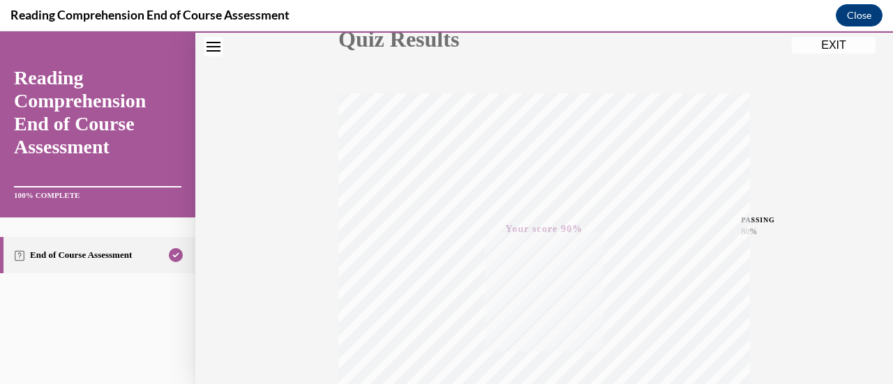
scroll to position [178, 0]
click at [840, 44] on button "EXIT" at bounding box center [833, 45] width 84 height 17
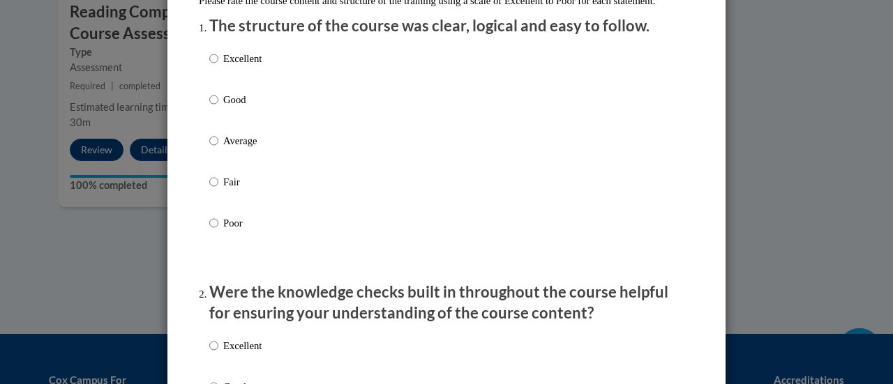
scroll to position [182, 0]
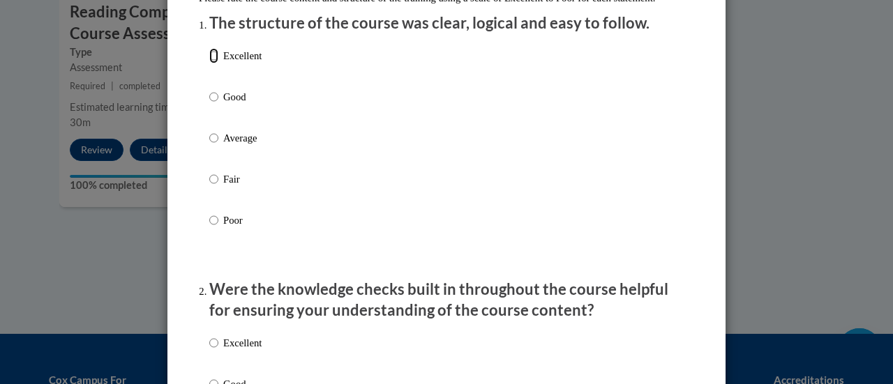
click at [209, 63] on input "Excellent" at bounding box center [213, 55] width 9 height 15
radio input "true"
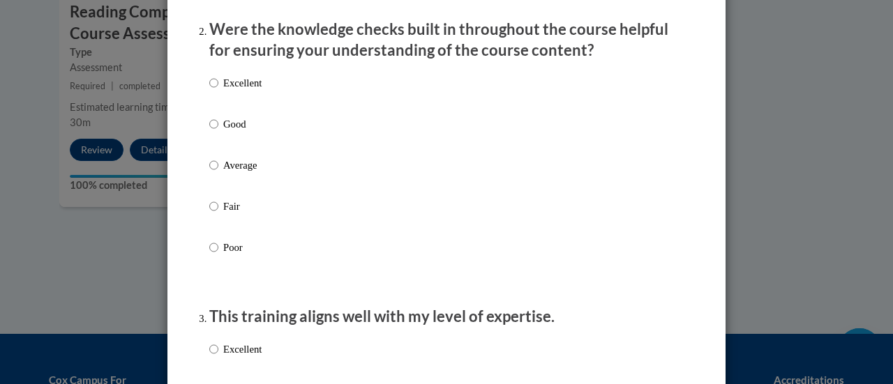
scroll to position [443, 0]
click at [209, 90] on input "Excellent" at bounding box center [213, 82] width 9 height 15
radio input "true"
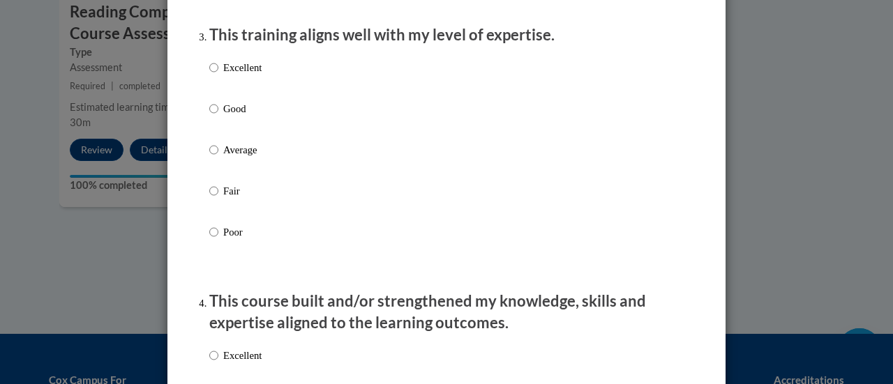
scroll to position [725, 0]
click at [209, 75] on input "Excellent" at bounding box center [213, 66] width 9 height 15
radio input "true"
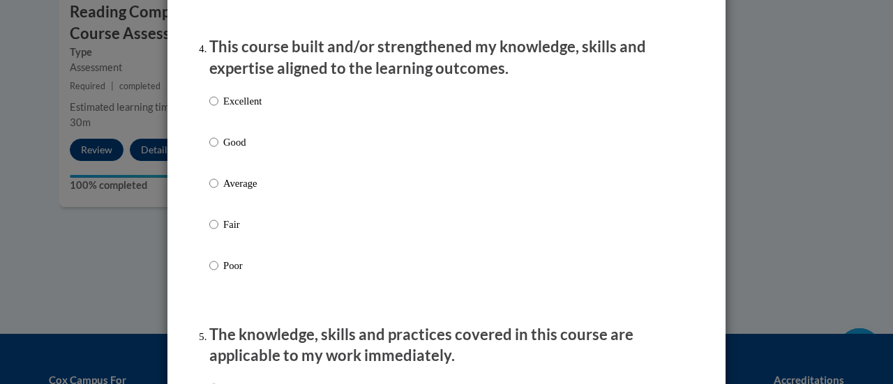
scroll to position [1000, 0]
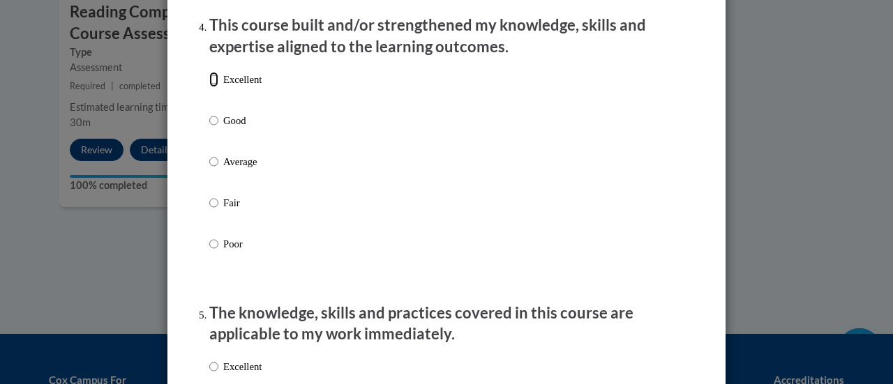
click at [209, 87] on input "Excellent" at bounding box center [213, 79] width 9 height 15
radio input "true"
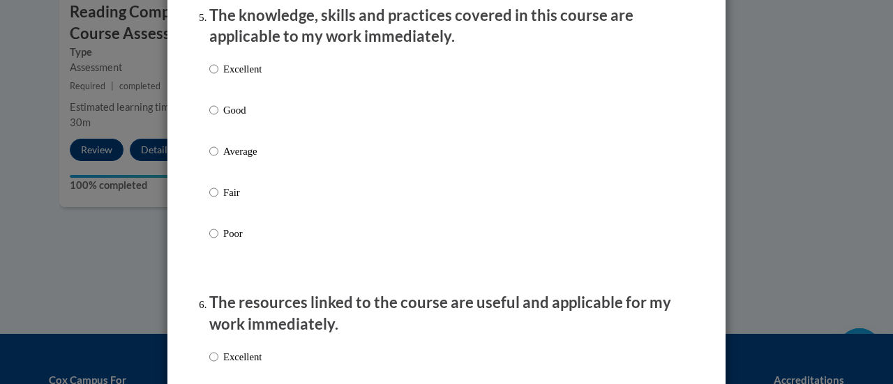
scroll to position [1300, 0]
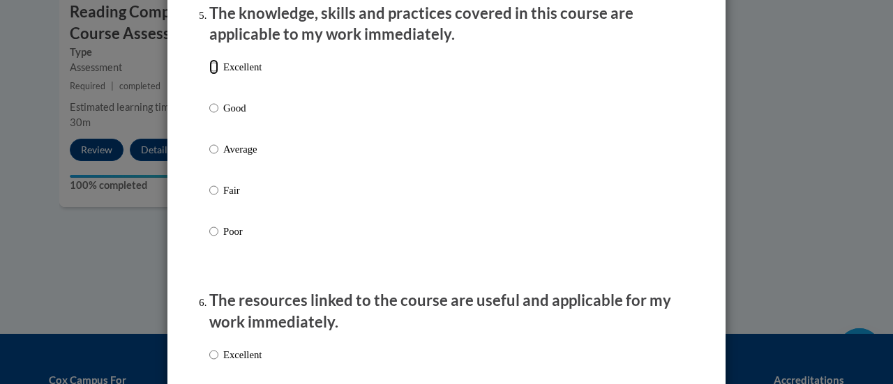
click at [209, 75] on input "Excellent" at bounding box center [213, 66] width 9 height 15
radio input "true"
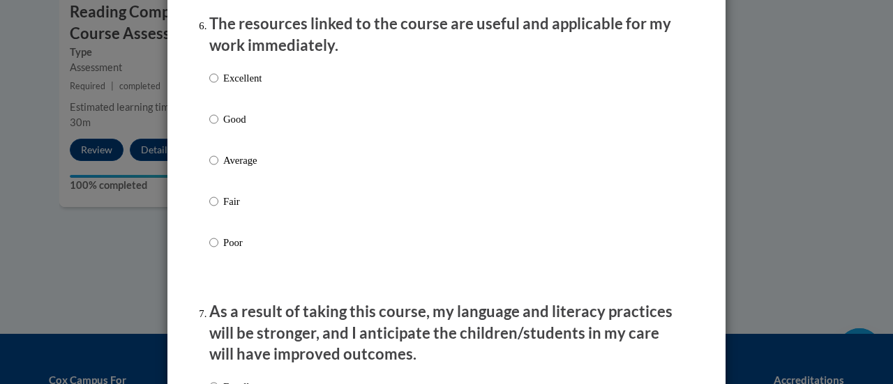
scroll to position [1577, 0]
click at [209, 85] on input "Excellent" at bounding box center [213, 77] width 9 height 15
radio input "true"
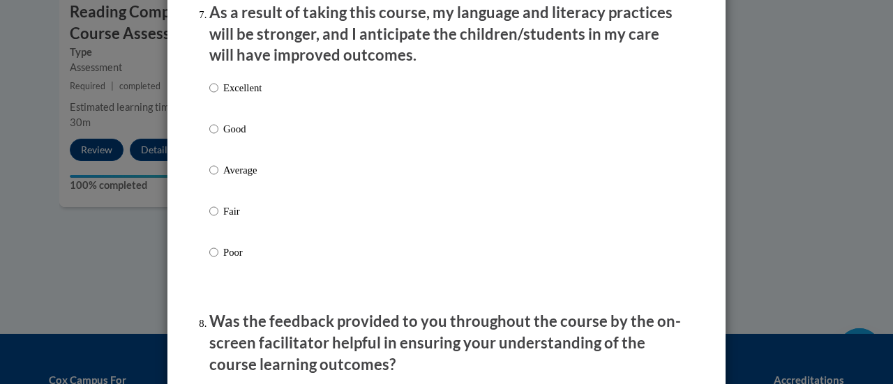
scroll to position [1877, 0]
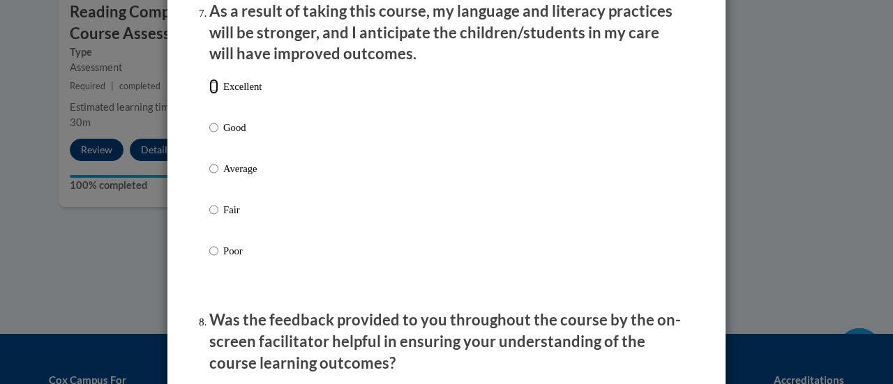
click at [209, 94] on input "Excellent" at bounding box center [213, 86] width 9 height 15
radio input "true"
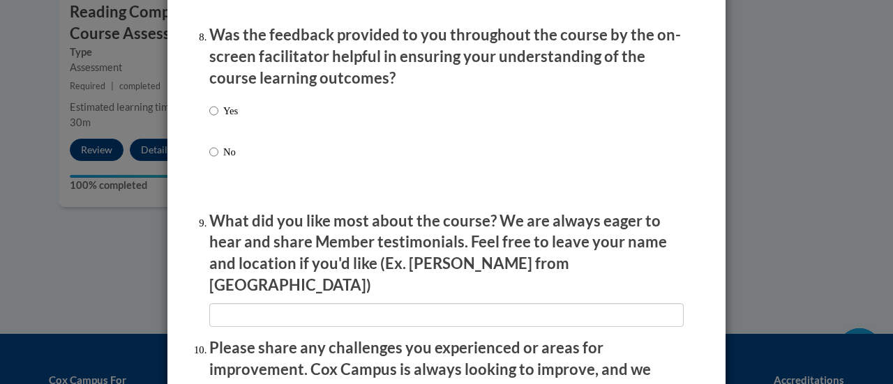
scroll to position [2165, 0]
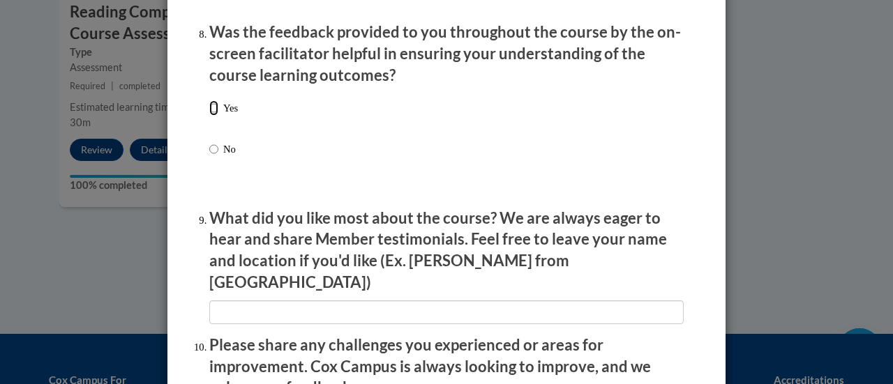
click at [209, 116] on input "Yes" at bounding box center [213, 107] width 9 height 15
radio input "true"
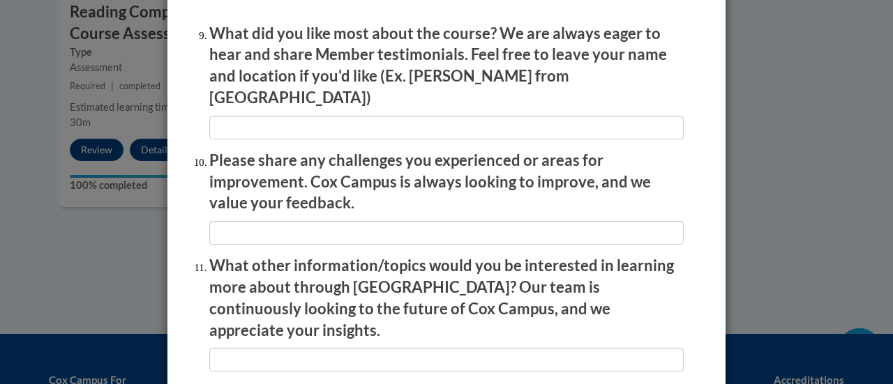
scroll to position [2351, 0]
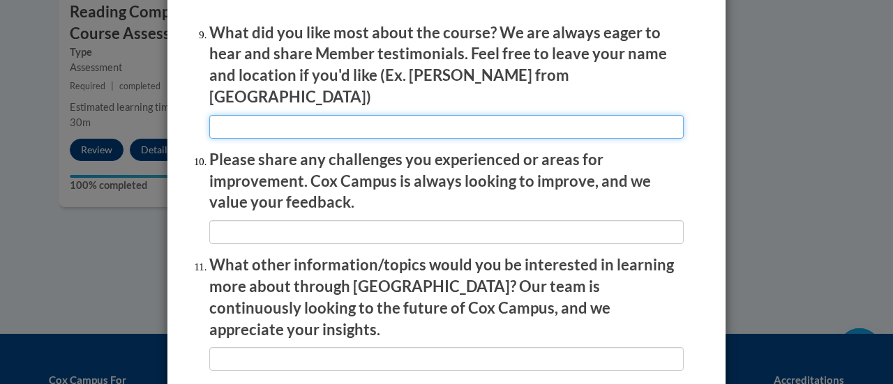
click at [223, 116] on input "textbox" at bounding box center [446, 127] width 474 height 24
type input "clear"
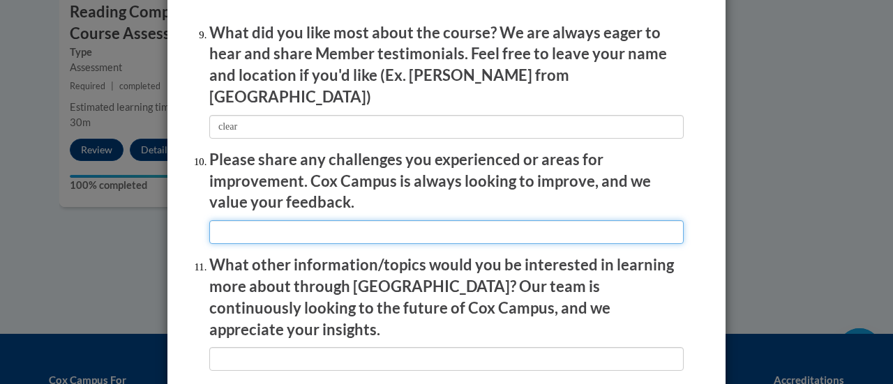
click at [239, 220] on input "textbox" at bounding box center [446, 232] width 474 height 24
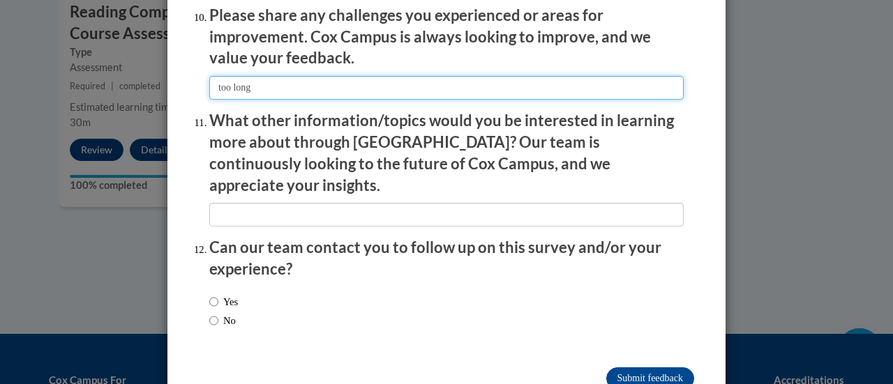
scroll to position [2496, 0]
type input "too long"
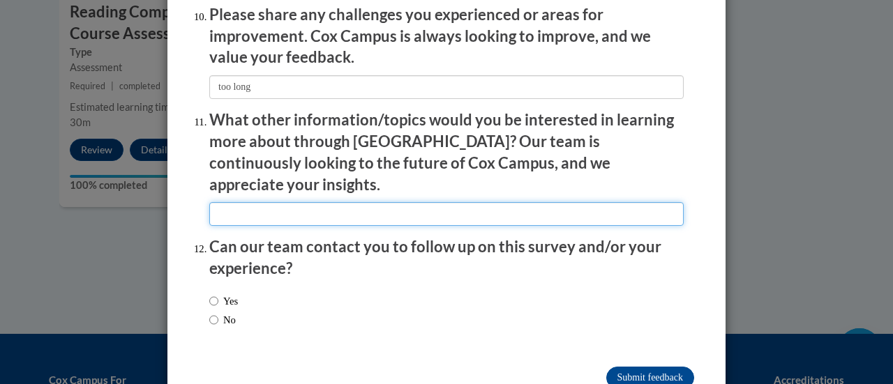
click at [285, 202] on input "textbox" at bounding box center [446, 214] width 474 height 24
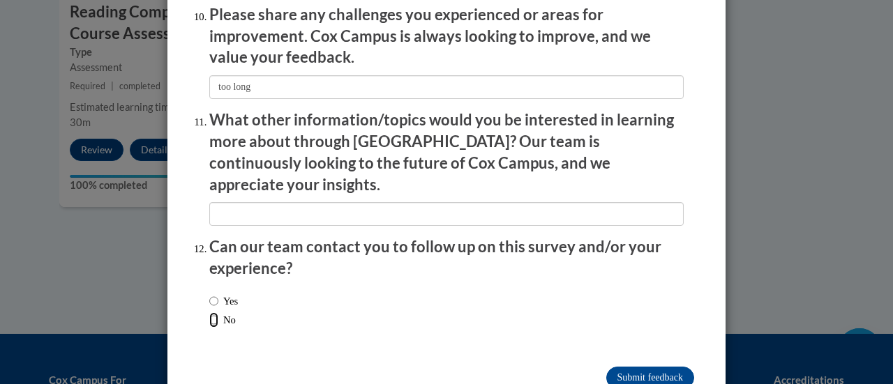
click at [209, 312] on input "No" at bounding box center [213, 319] width 9 height 15
radio input "true"
click at [618, 367] on input "Submit feedback" at bounding box center [650, 378] width 88 height 22
